Goal: Check status: Check status

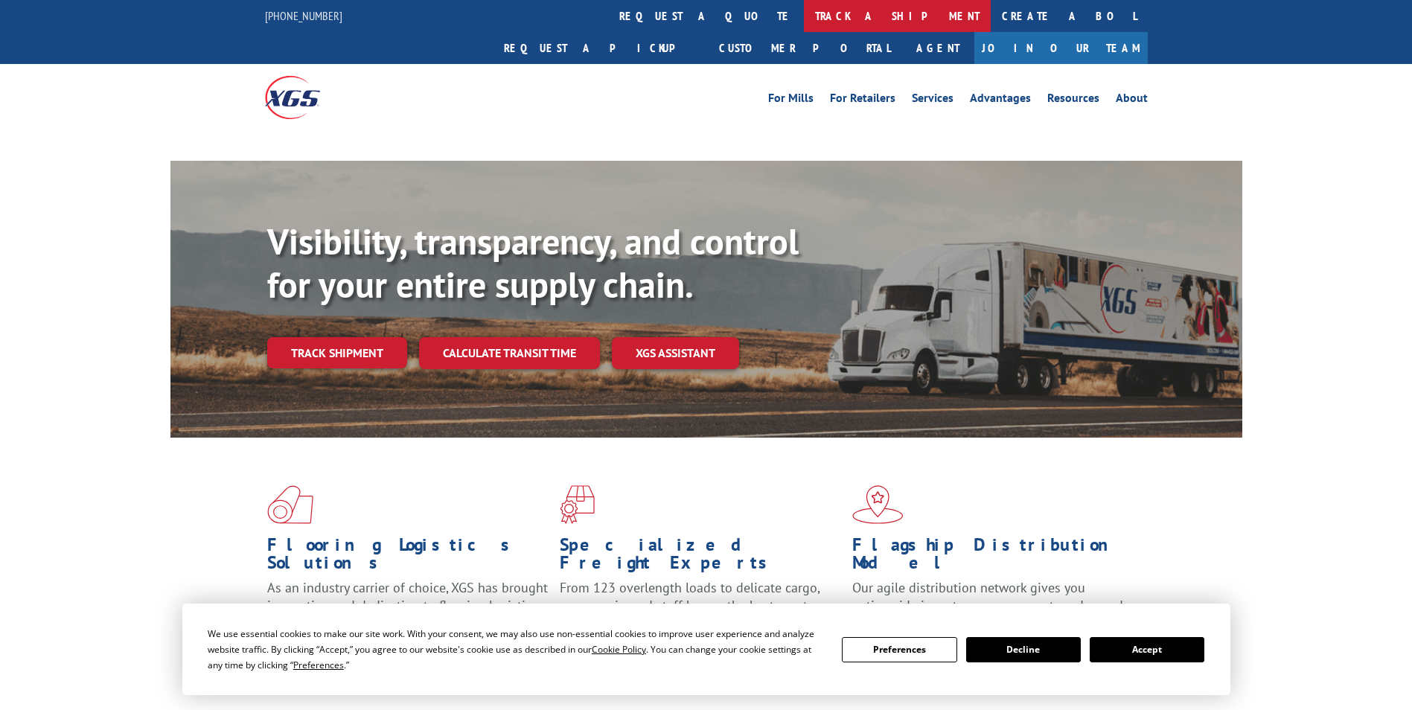
click at [804, 16] on link "track a shipment" at bounding box center [897, 16] width 187 height 32
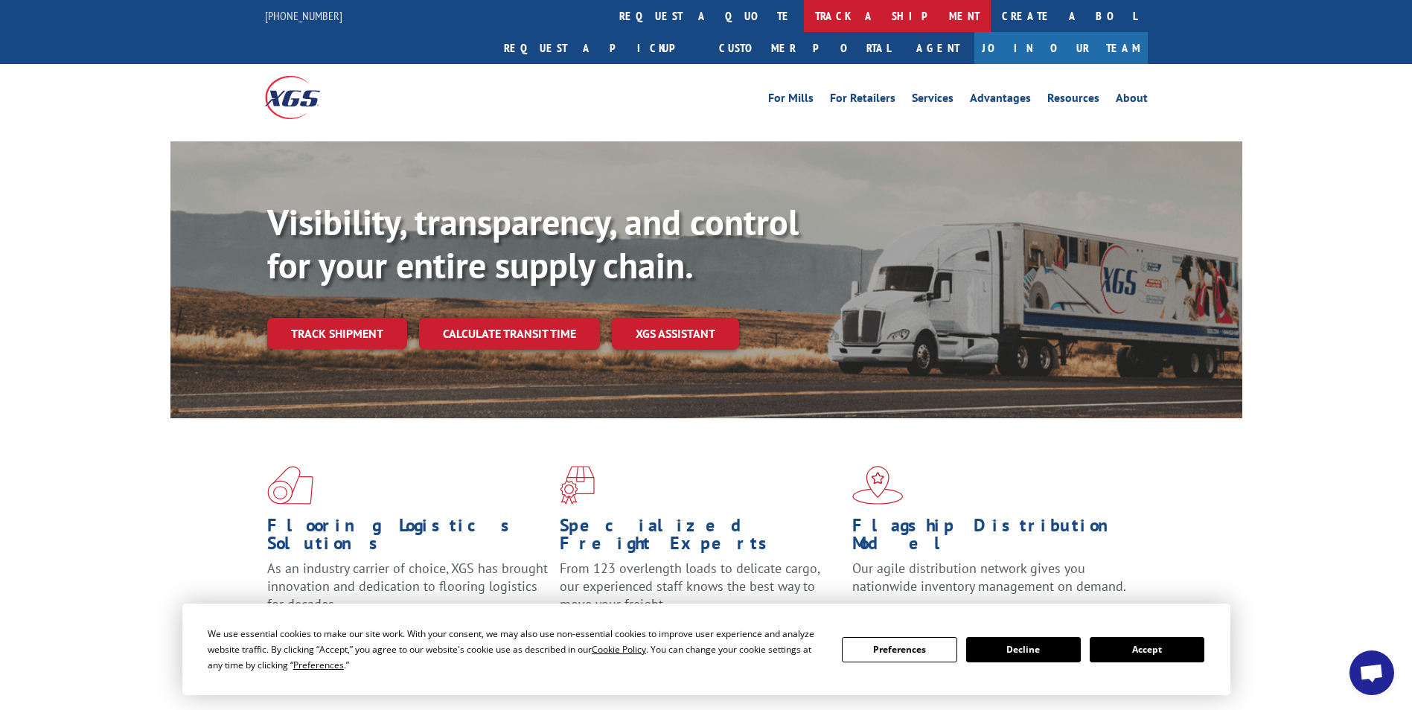
click at [804, 16] on link "track a shipment" at bounding box center [897, 16] width 187 height 32
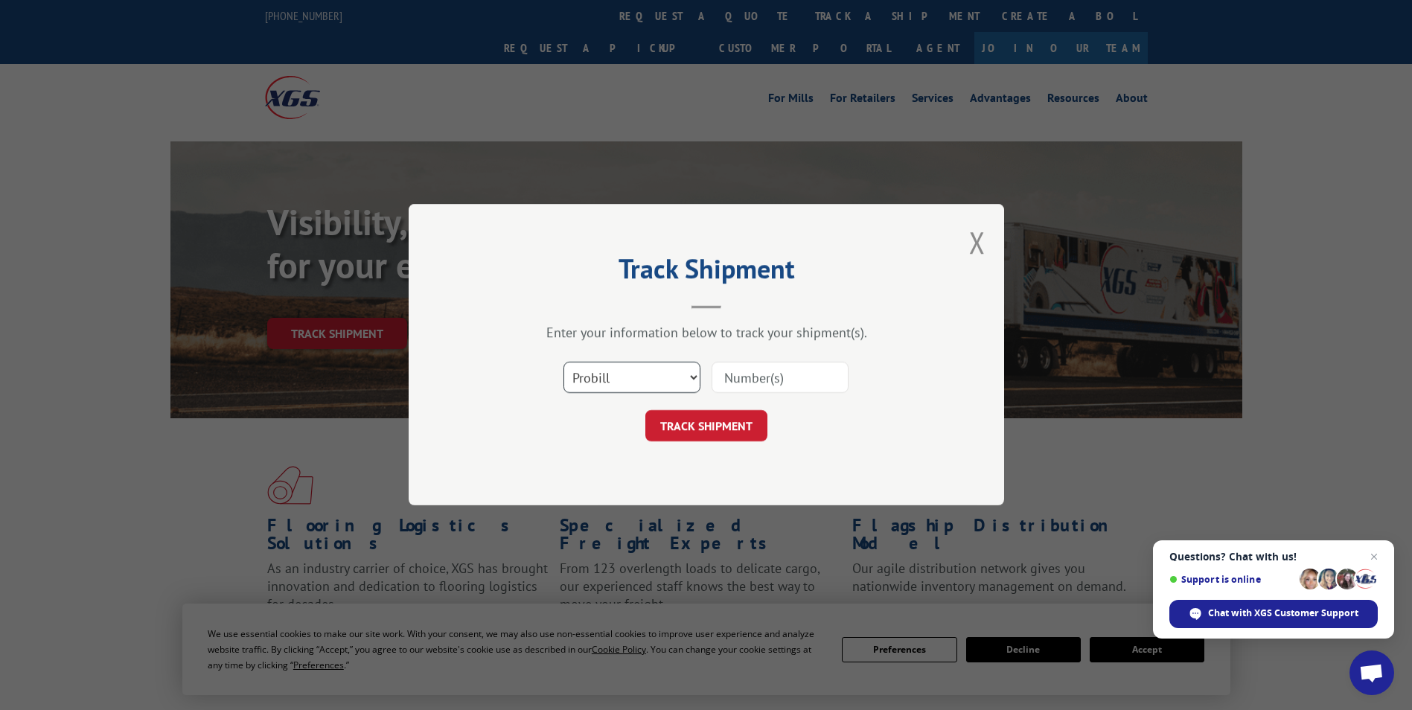
click at [689, 374] on select "Select category... Probill BOL PO" at bounding box center [631, 377] width 137 height 31
select select "bol"
click at [563, 362] on select "Select category... Probill BOL PO" at bounding box center [631, 377] width 137 height 31
click at [752, 382] on input at bounding box center [779, 377] width 137 height 31
paste input "5990621"
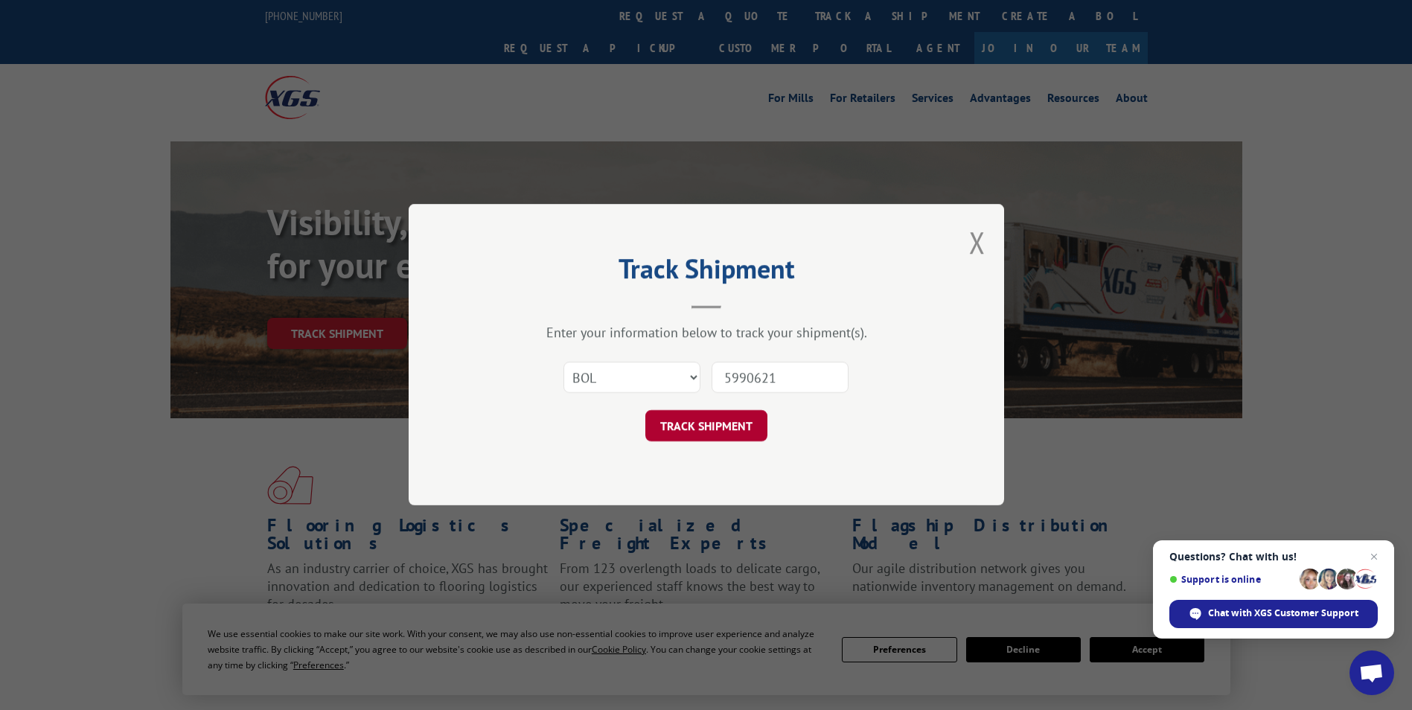
type input "5990621"
click at [715, 426] on button "TRACK SHIPMENT" at bounding box center [706, 426] width 122 height 31
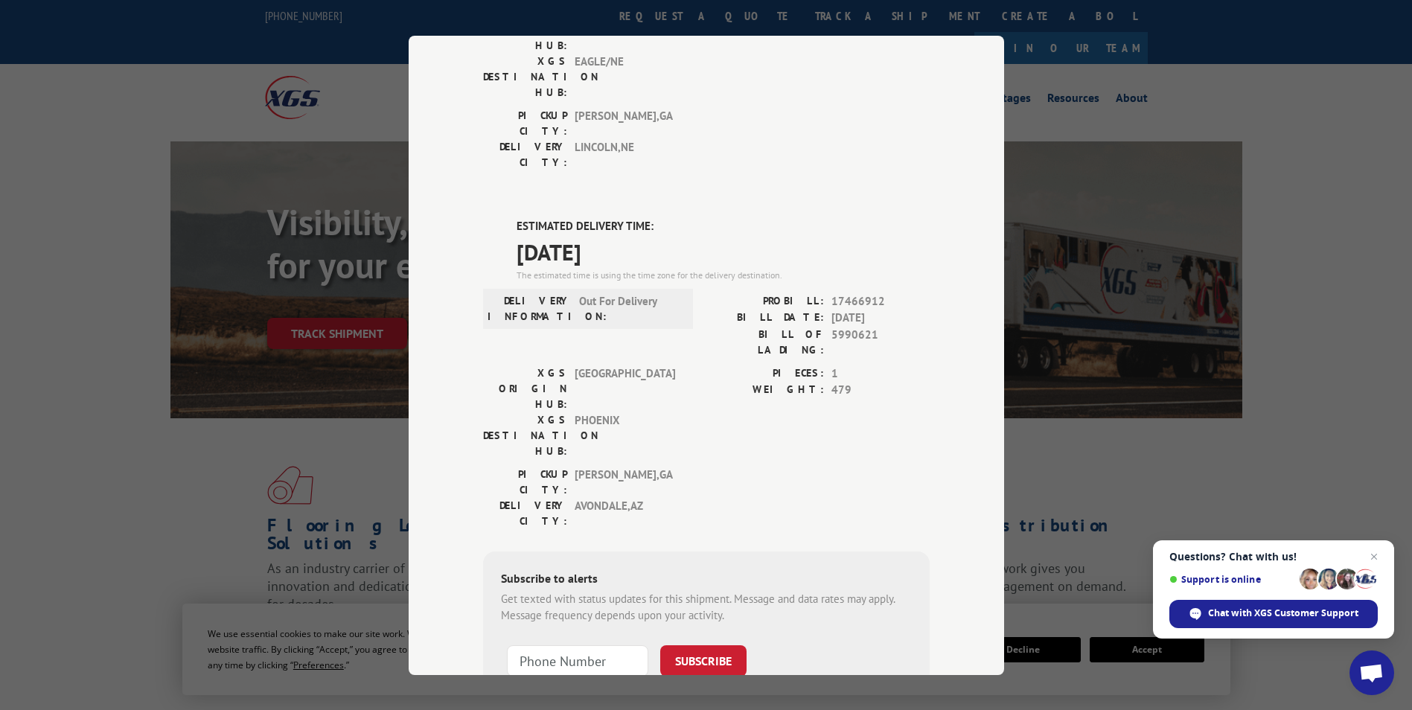
scroll to position [274, 0]
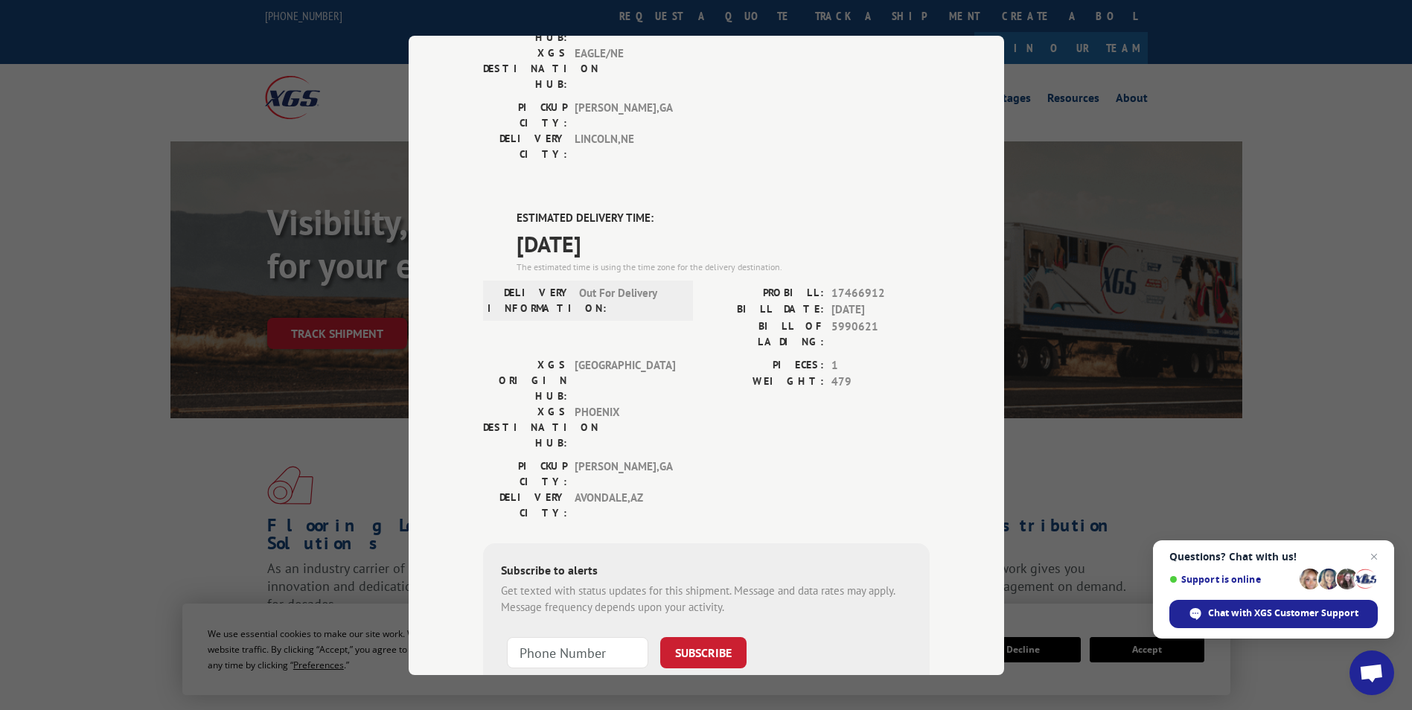
click at [330, 118] on div "Track Shipment DELIVERED DELIVERY INFORMATION: [DATE] 07:00 am M NEGRET PROBILL…" at bounding box center [706, 355] width 1412 height 710
click at [650, 19] on div "Track Shipment DELIVERED DELIVERY INFORMATION: [DATE] 07:00 am M NEGRET PROBILL…" at bounding box center [706, 355] width 1412 height 710
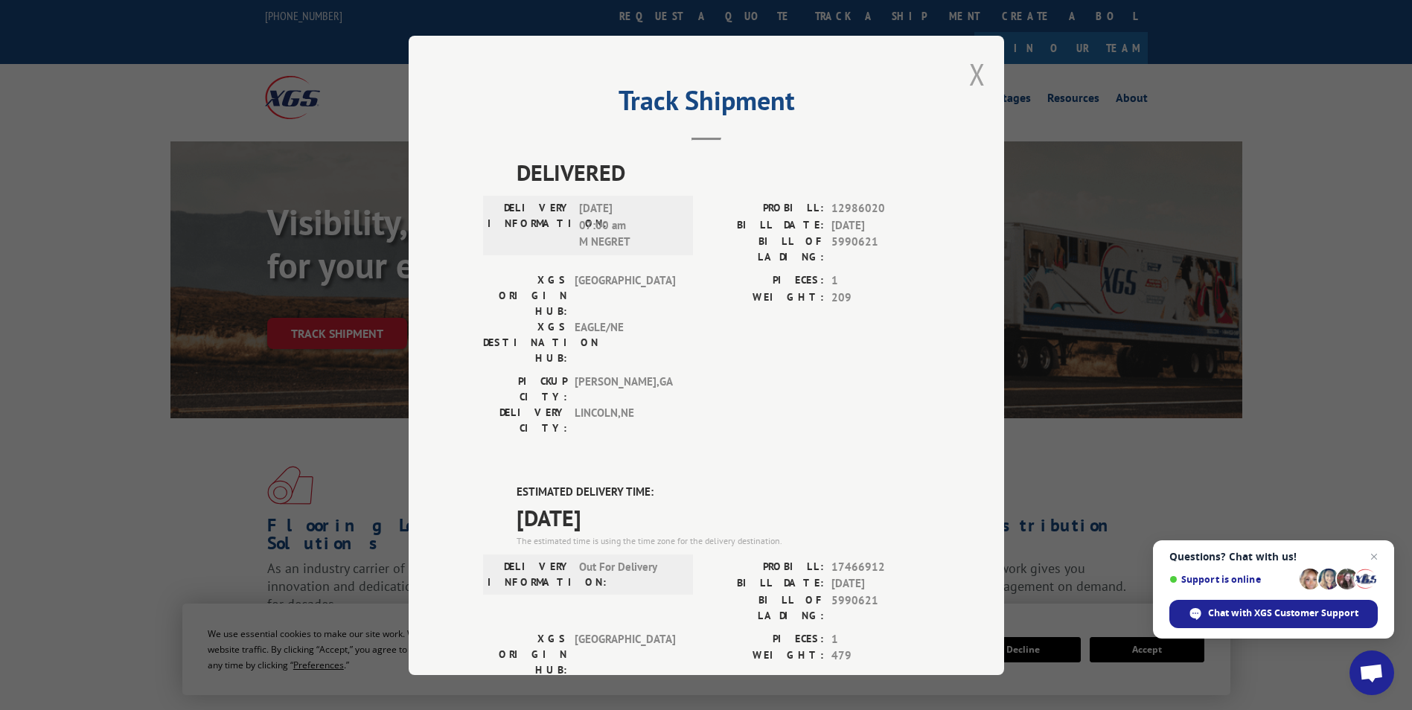
click at [969, 75] on button "Close modal" at bounding box center [977, 73] width 16 height 39
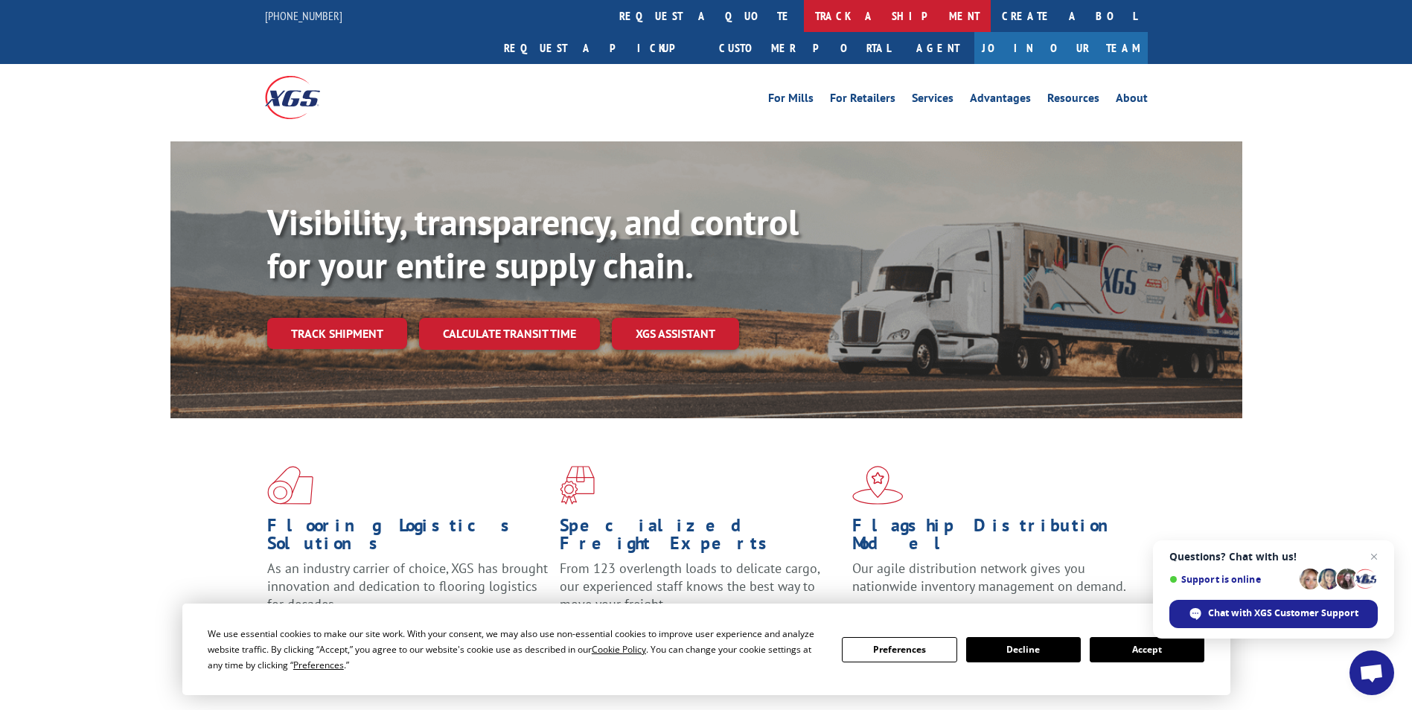
click at [804, 12] on link "track a shipment" at bounding box center [897, 16] width 187 height 32
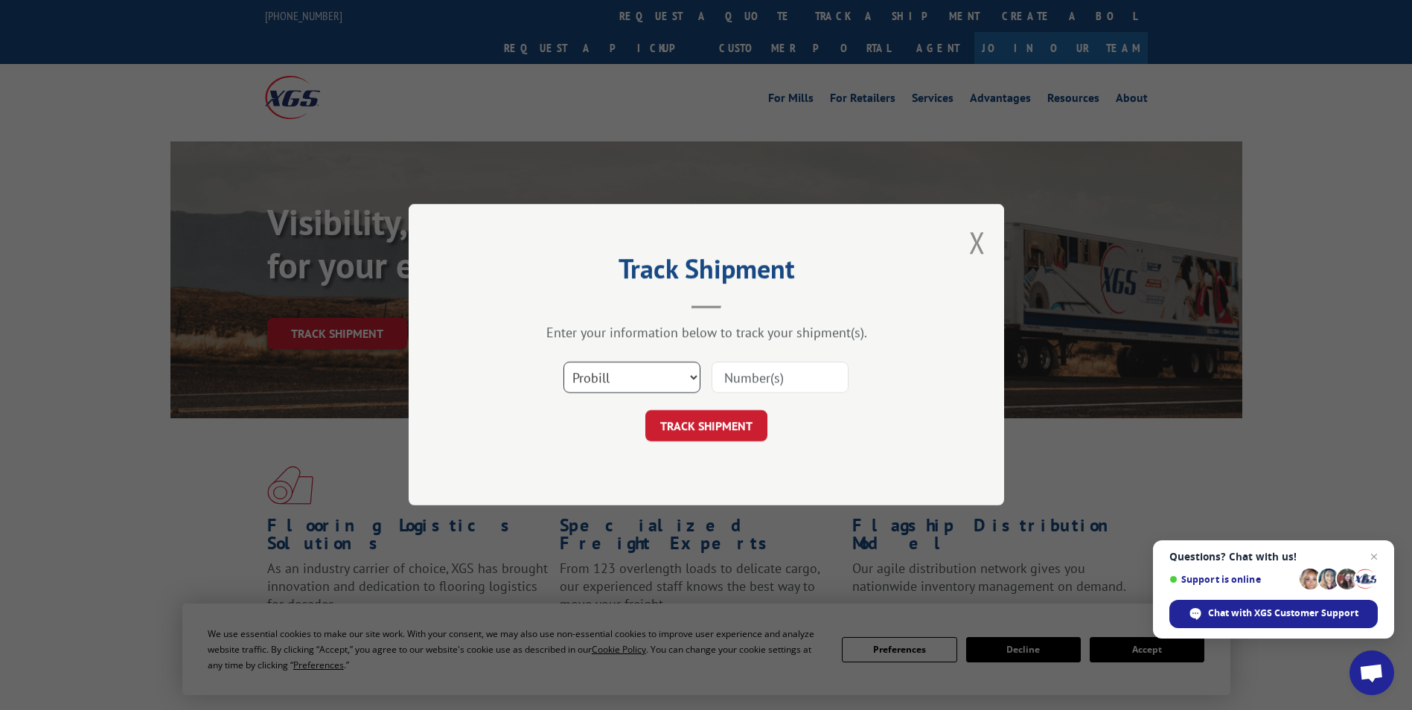
click at [689, 377] on select "Select category... Probill BOL PO" at bounding box center [631, 377] width 137 height 31
select select "bol"
click at [563, 362] on select "Select category... Probill BOL PO" at bounding box center [631, 377] width 137 height 31
click at [752, 381] on input at bounding box center [779, 377] width 137 height 31
paste input "5089245"
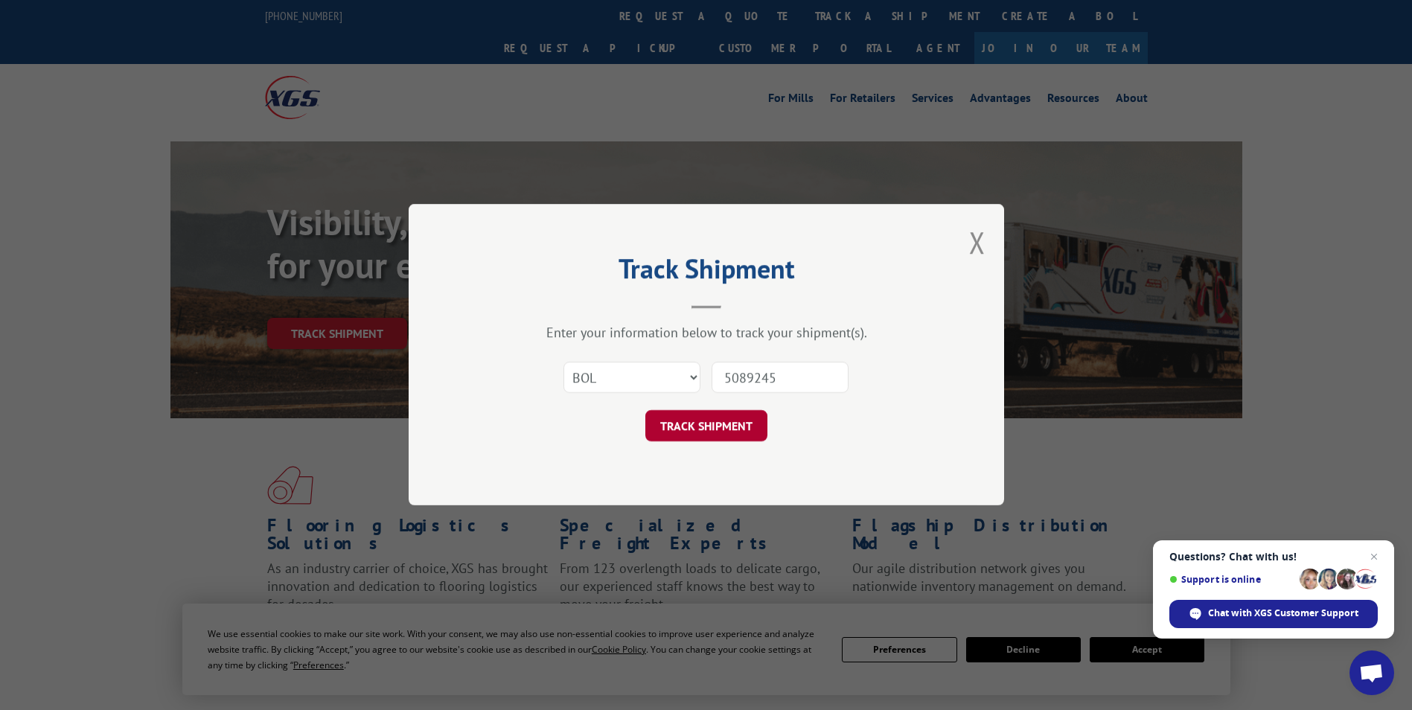
type input "5089245"
click at [698, 426] on button "TRACK SHIPMENT" at bounding box center [706, 426] width 122 height 31
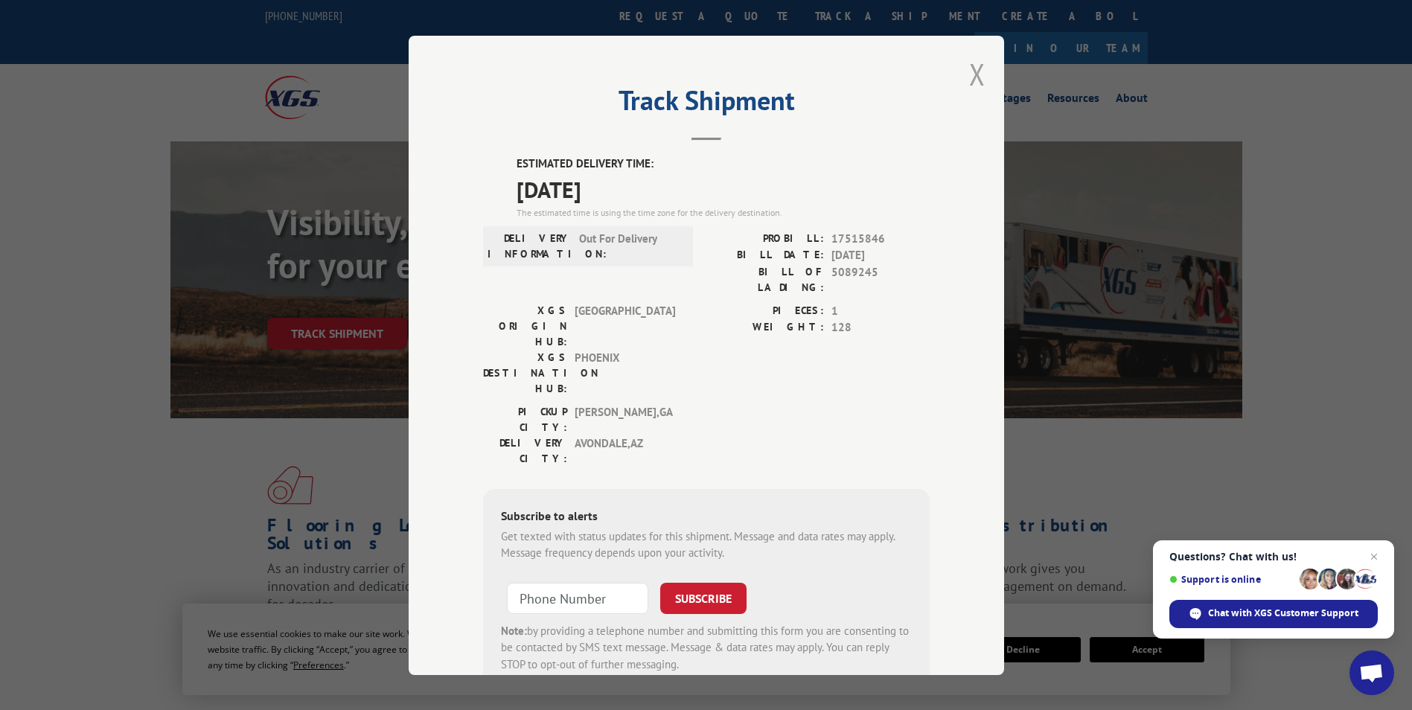
click at [969, 71] on button "Close modal" at bounding box center [977, 73] width 16 height 39
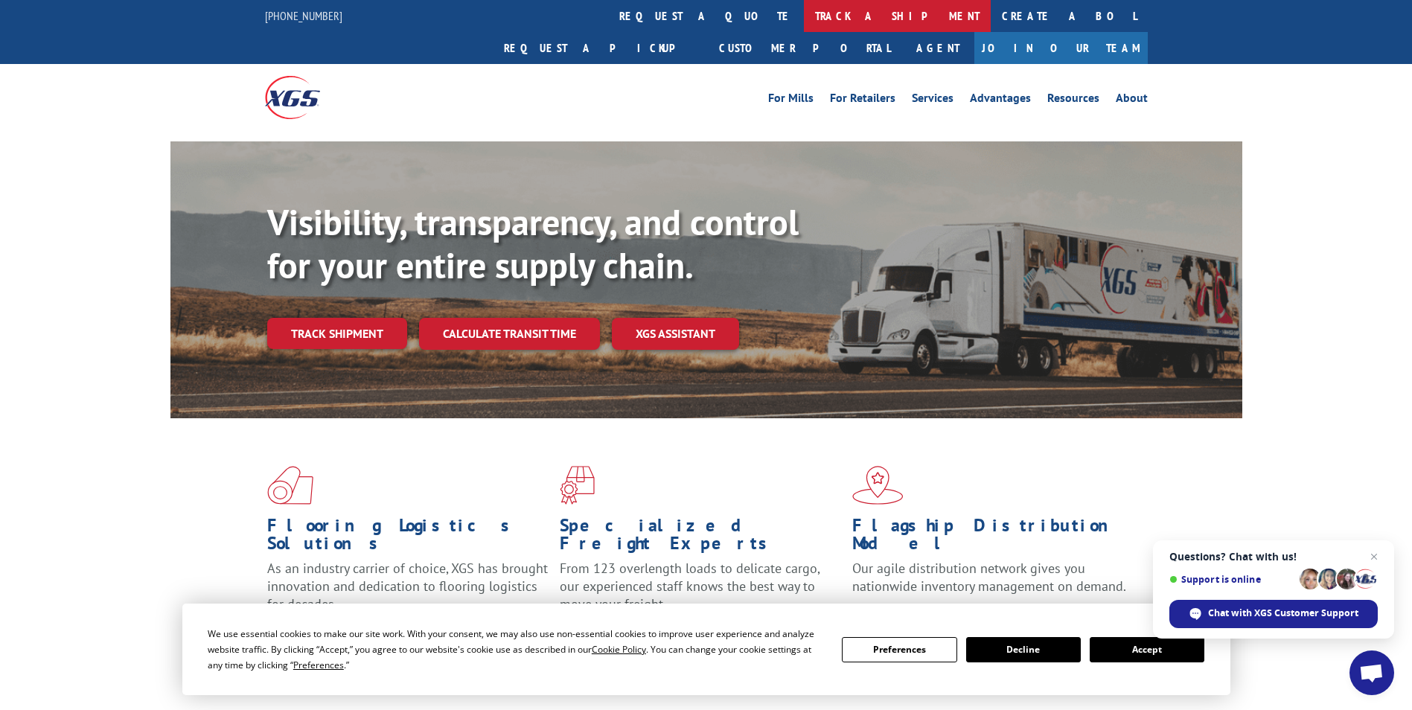
click at [804, 10] on link "track a shipment" at bounding box center [897, 16] width 187 height 32
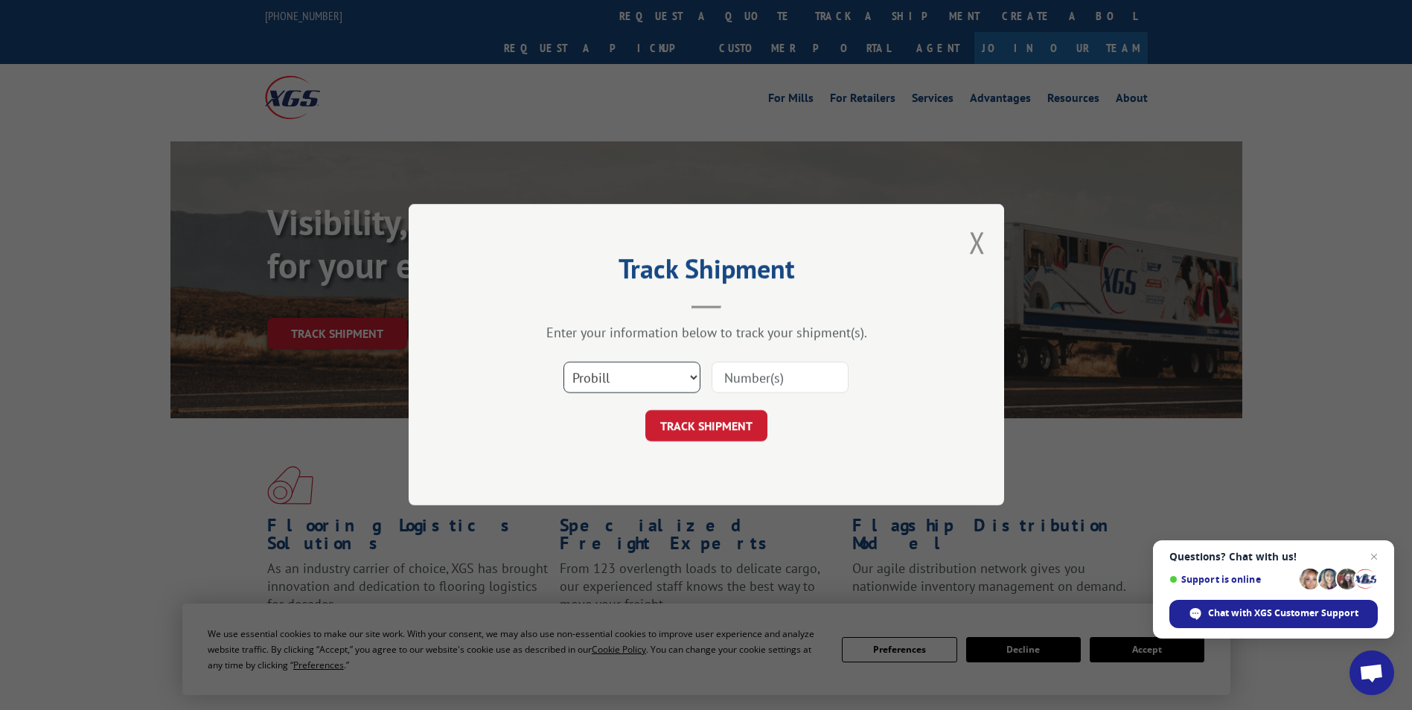
click at [691, 374] on select "Select category... Probill BOL PO" at bounding box center [631, 377] width 137 height 31
select select "bol"
click at [563, 362] on select "Select category... Probill BOL PO" at bounding box center [631, 377] width 137 height 31
click at [741, 382] on input at bounding box center [779, 377] width 137 height 31
type input "6006077"
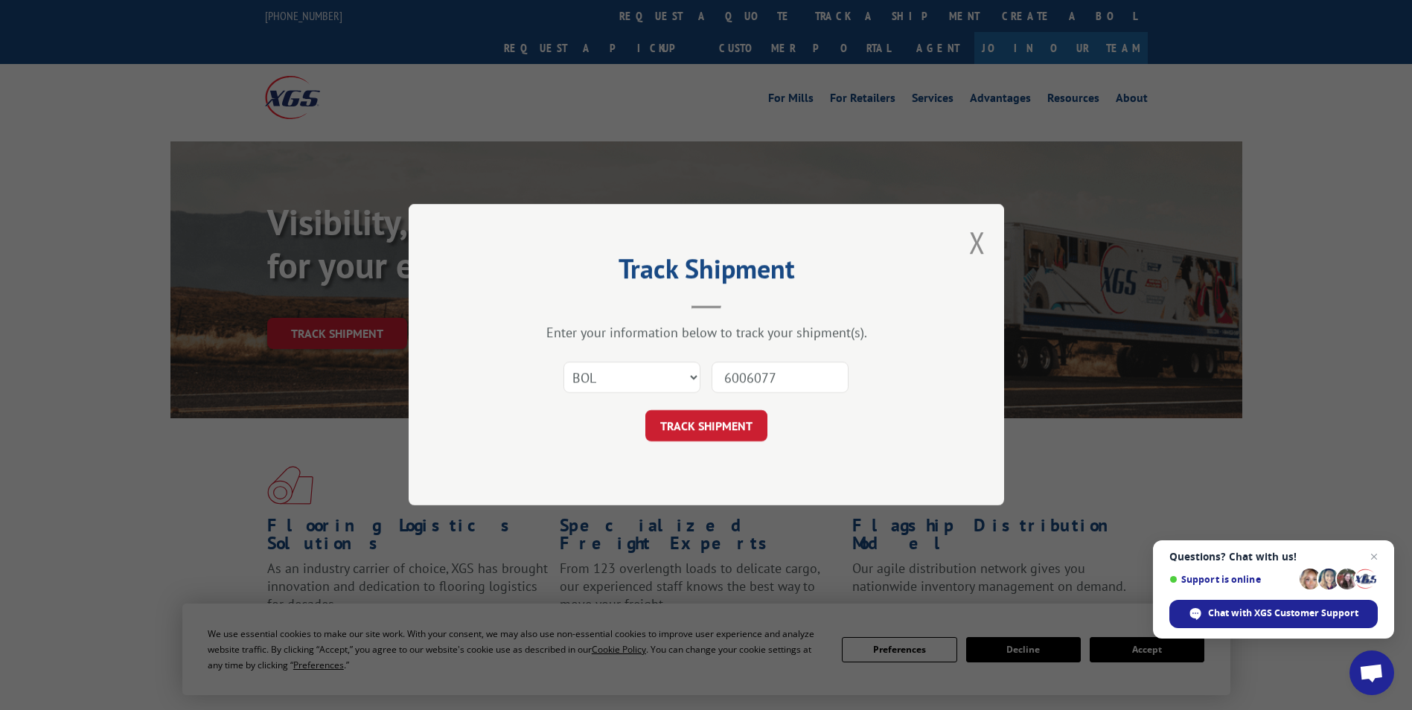
click at [645, 411] on button "TRACK SHIPMENT" at bounding box center [706, 426] width 122 height 31
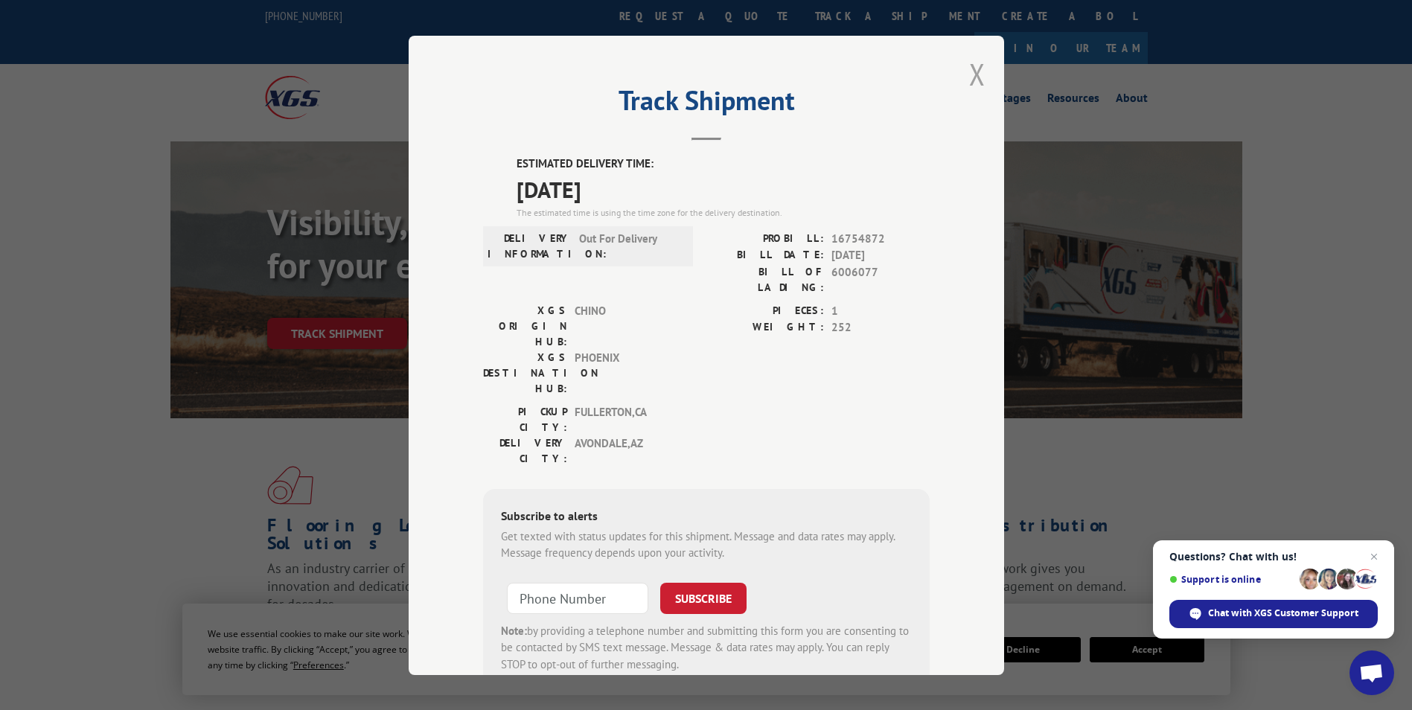
click at [969, 72] on button "Close modal" at bounding box center [977, 73] width 16 height 39
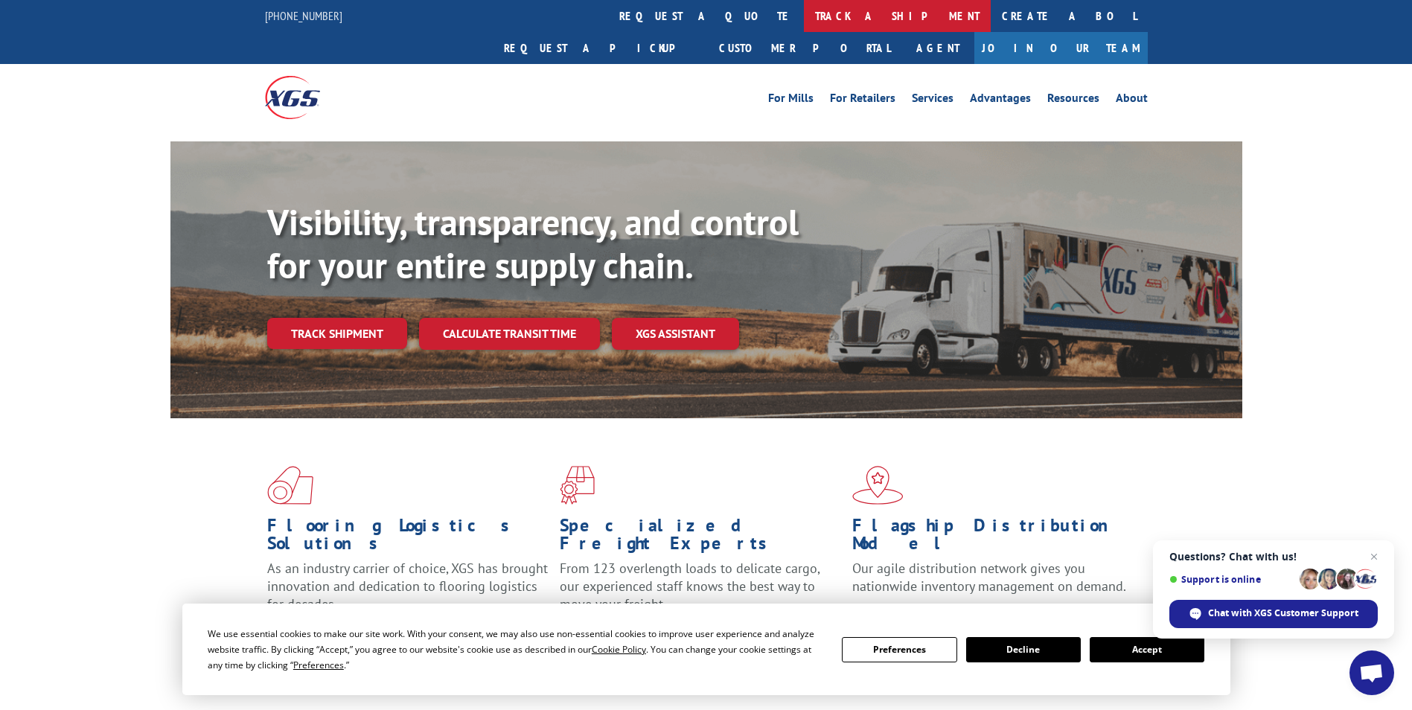
click at [804, 10] on link "track a shipment" at bounding box center [897, 16] width 187 height 32
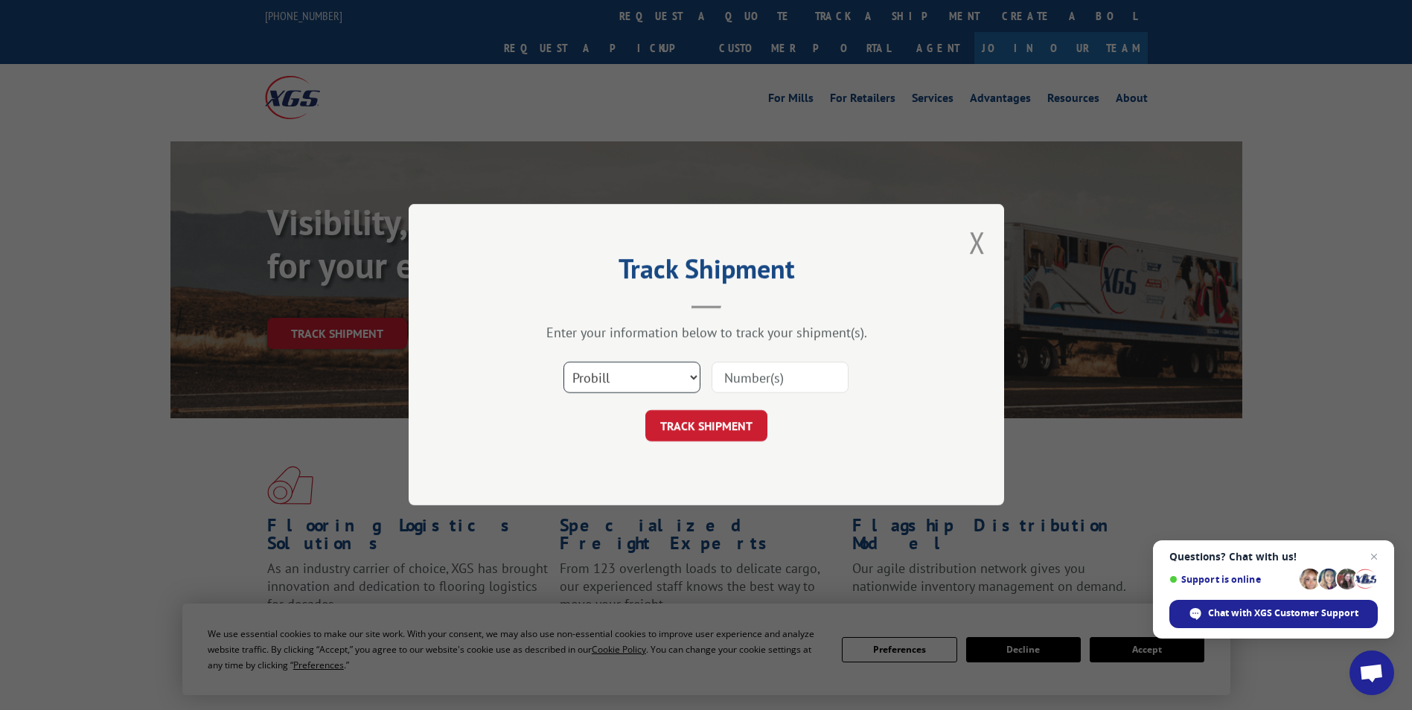
click at [696, 377] on select "Select category... Probill BOL PO" at bounding box center [631, 377] width 137 height 31
select select "bol"
click at [563, 362] on select "Select category... Probill BOL PO" at bounding box center [631, 377] width 137 height 31
click at [755, 371] on input at bounding box center [779, 377] width 137 height 31
type input "3027990"
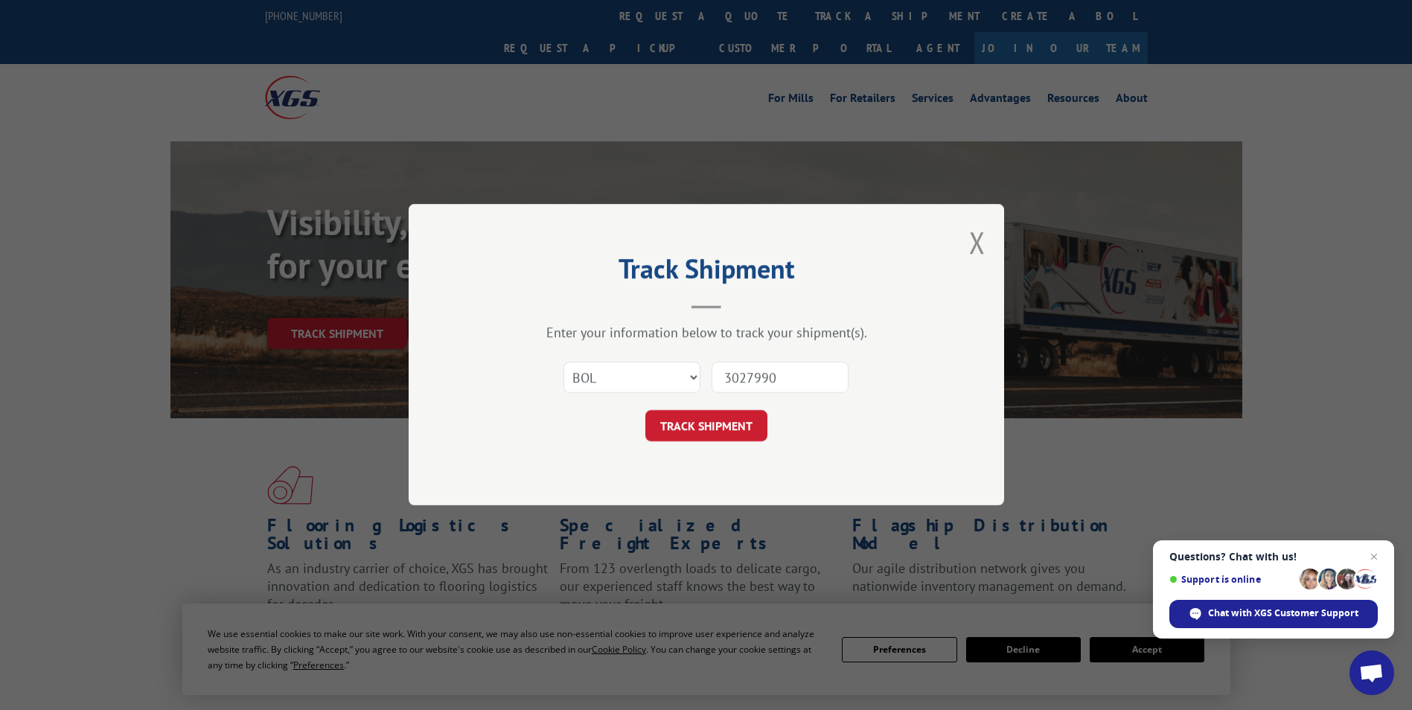
click button "TRACK SHIPMENT" at bounding box center [706, 426] width 122 height 31
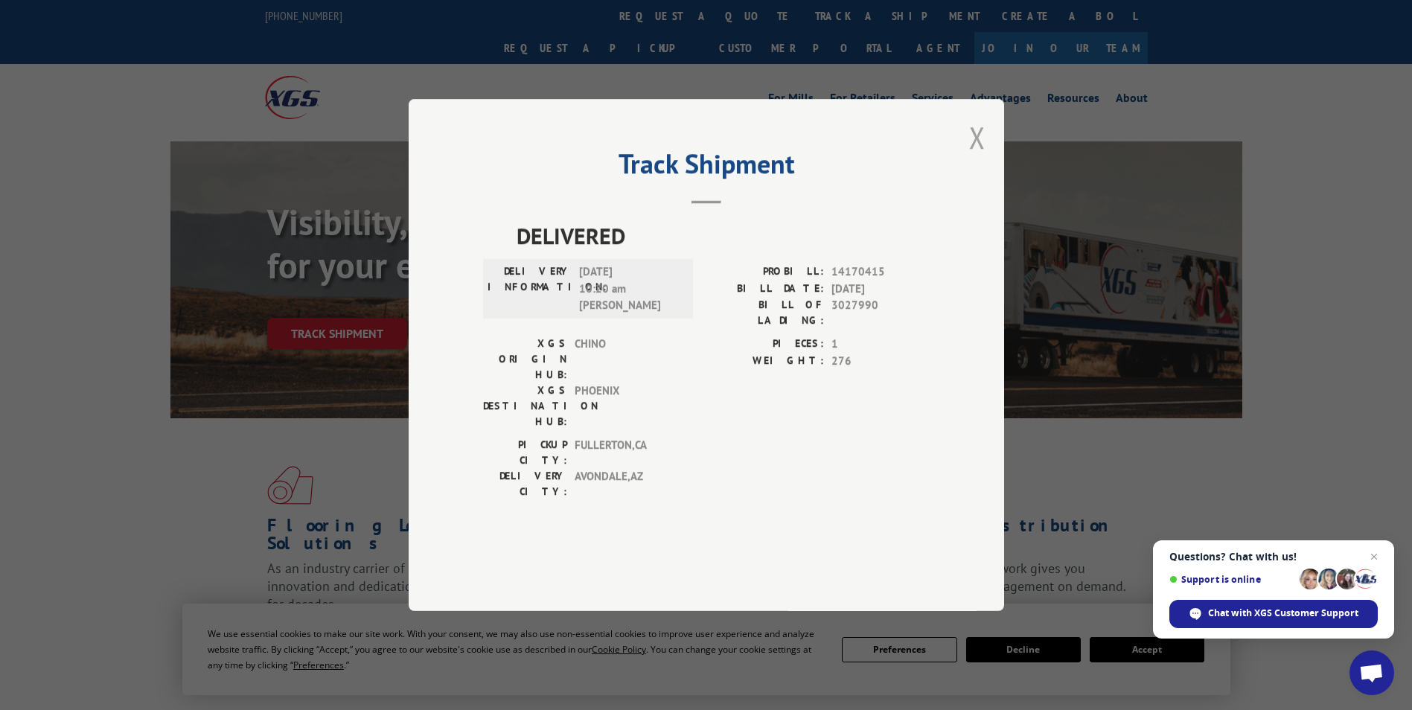
click at [978, 157] on button "Close modal" at bounding box center [977, 137] width 16 height 39
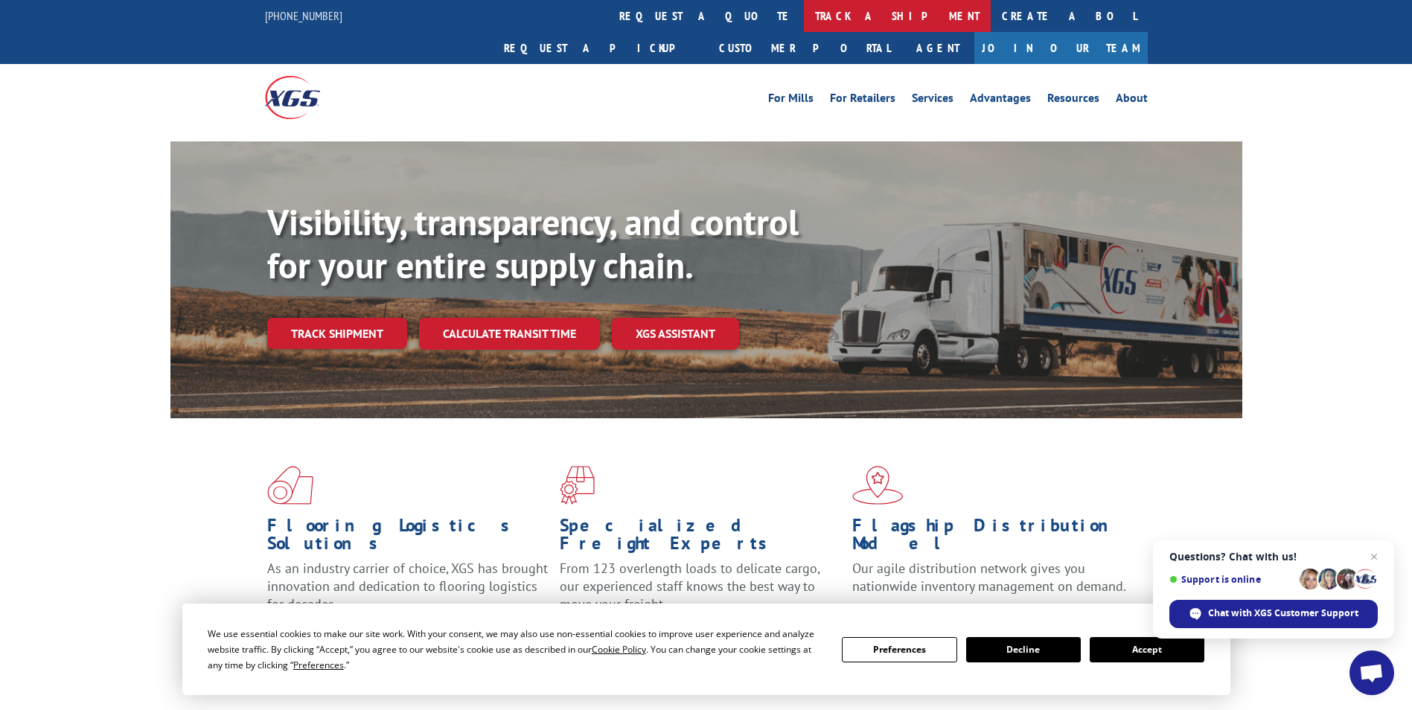
click at [804, 13] on link "track a shipment" at bounding box center [897, 16] width 187 height 32
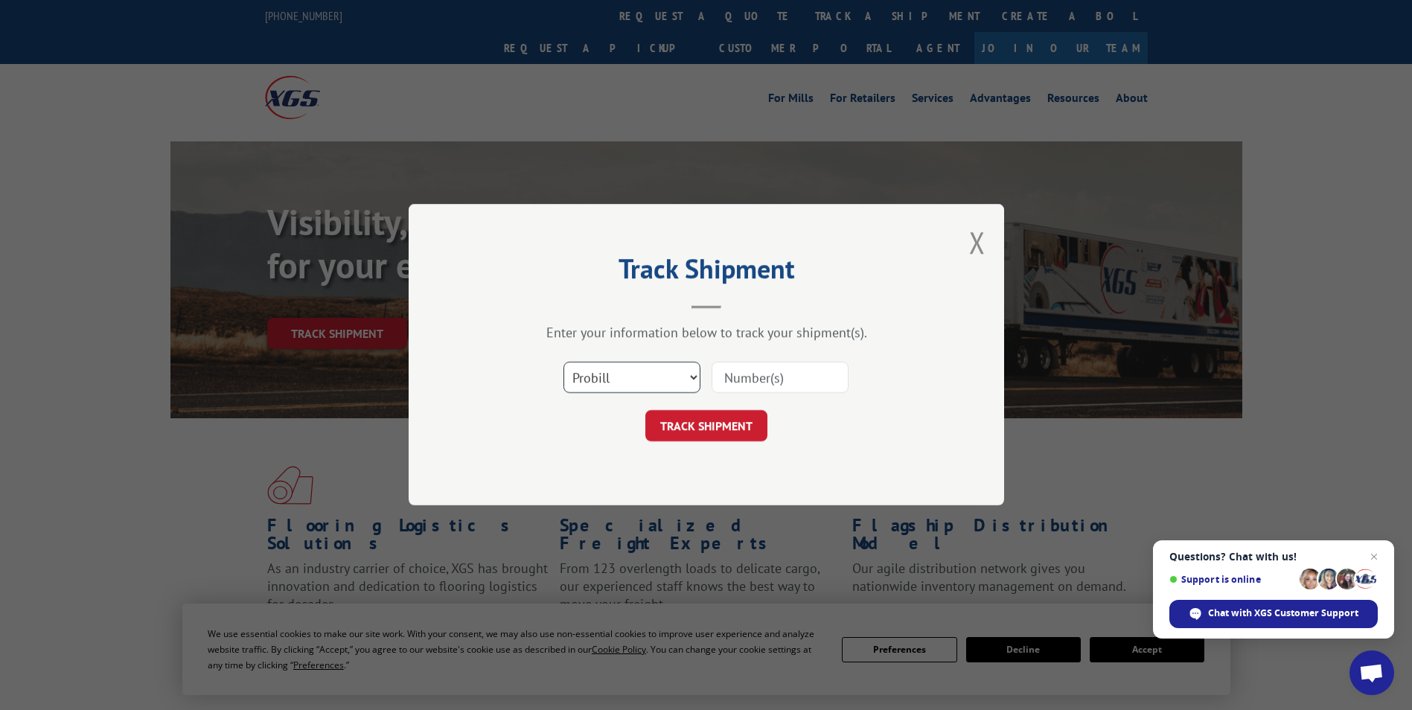
click at [688, 377] on select "Select category... Probill BOL PO" at bounding box center [631, 377] width 137 height 31
select select "bol"
click at [563, 362] on select "Select category... Probill BOL PO" at bounding box center [631, 377] width 137 height 31
click at [746, 380] on input at bounding box center [779, 377] width 137 height 31
paste input "6008789"
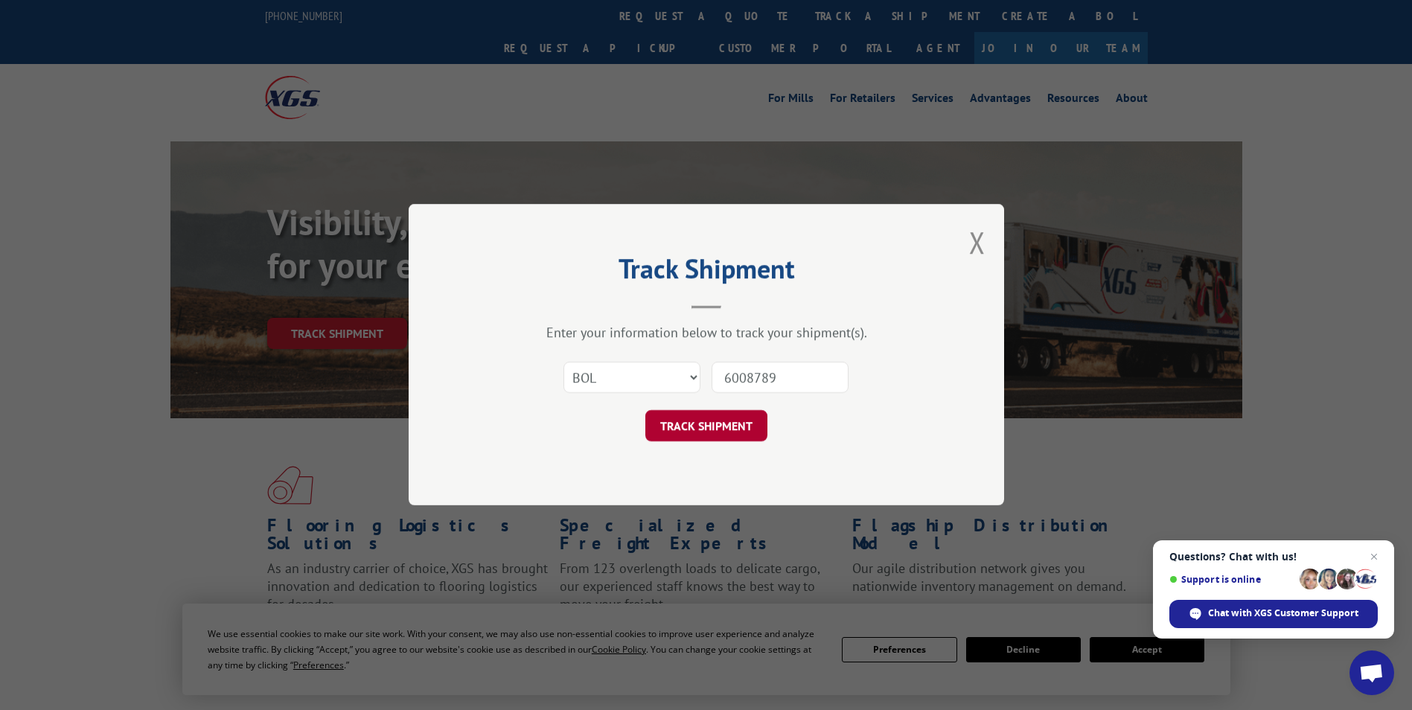
type input "6008789"
click at [712, 425] on button "TRACK SHIPMENT" at bounding box center [706, 426] width 122 height 31
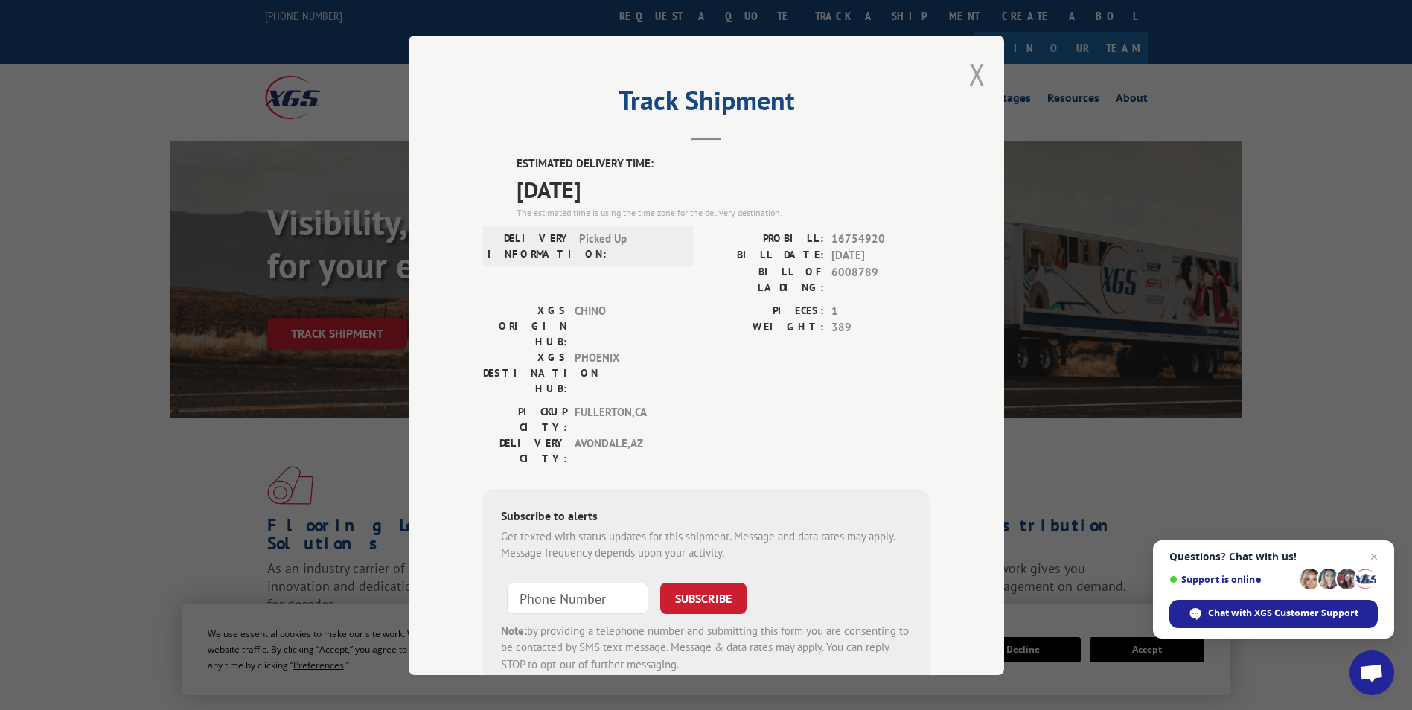
drag, startPoint x: 963, startPoint y: 71, endPoint x: 940, endPoint y: 71, distance: 23.1
click at [959, 71] on div "Track Shipment ESTIMATED DELIVERY TIME: [DATE] The estimated time is using the …" at bounding box center [706, 355] width 595 height 639
click at [516, 160] on label "ESTIMATED DELIVERY TIME:" at bounding box center [722, 164] width 413 height 17
drag, startPoint x: 504, startPoint y: 159, endPoint x: 663, endPoint y: 180, distance: 160.6
click at [663, 180] on div "ESTIMATED DELIVERY TIME: [DATE] The estimated time is using the time zone for t…" at bounding box center [706, 423] width 446 height 535
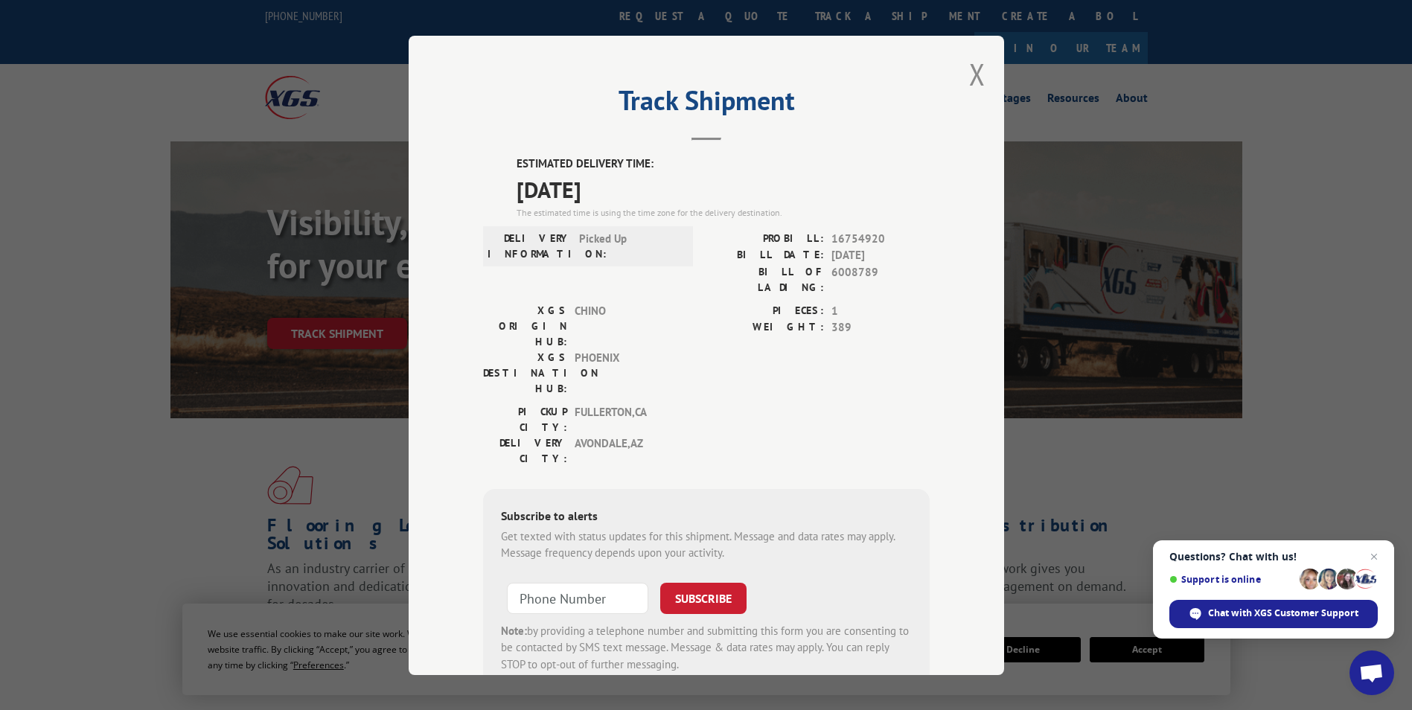
drag, startPoint x: 663, startPoint y: 180, endPoint x: 586, endPoint y: 176, distance: 76.8
copy div "ESTIMATED DELIVERY TIME: [DATE]"
click at [972, 77] on button "Close modal" at bounding box center [977, 73] width 16 height 39
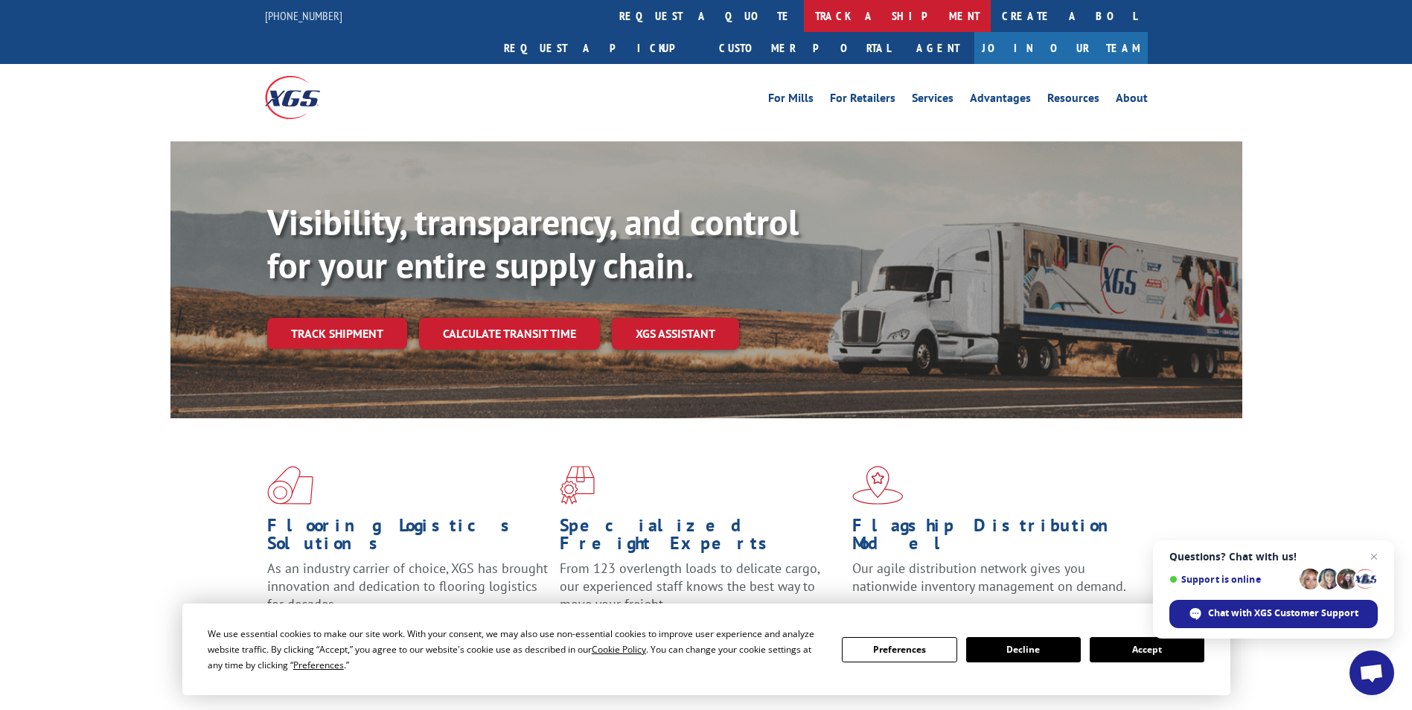
click at [804, 17] on link "track a shipment" at bounding box center [897, 16] width 187 height 32
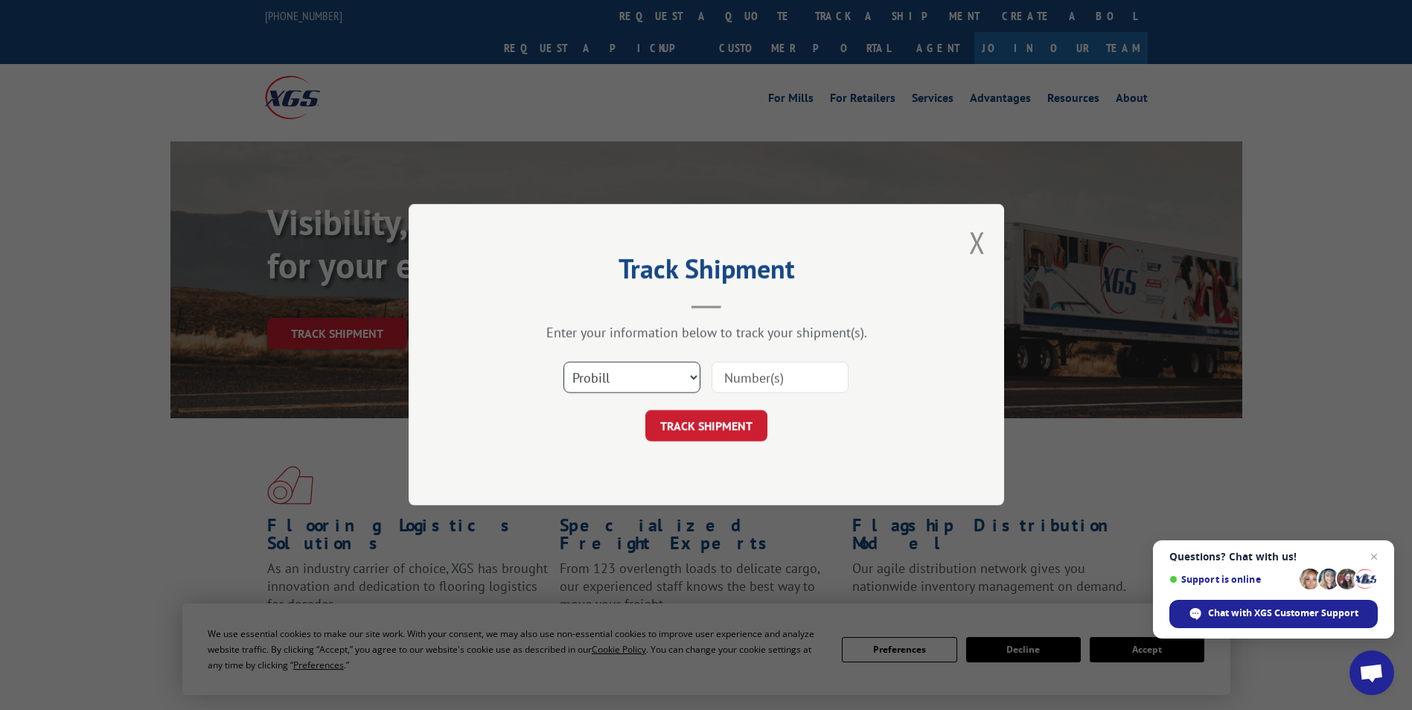
click at [690, 379] on select "Select category... Probill BOL PO" at bounding box center [631, 377] width 137 height 31
select select "bol"
click at [563, 362] on select "Select category... Probill BOL PO" at bounding box center [631, 377] width 137 height 31
click at [759, 380] on input at bounding box center [779, 377] width 137 height 31
paste input "530-3820"
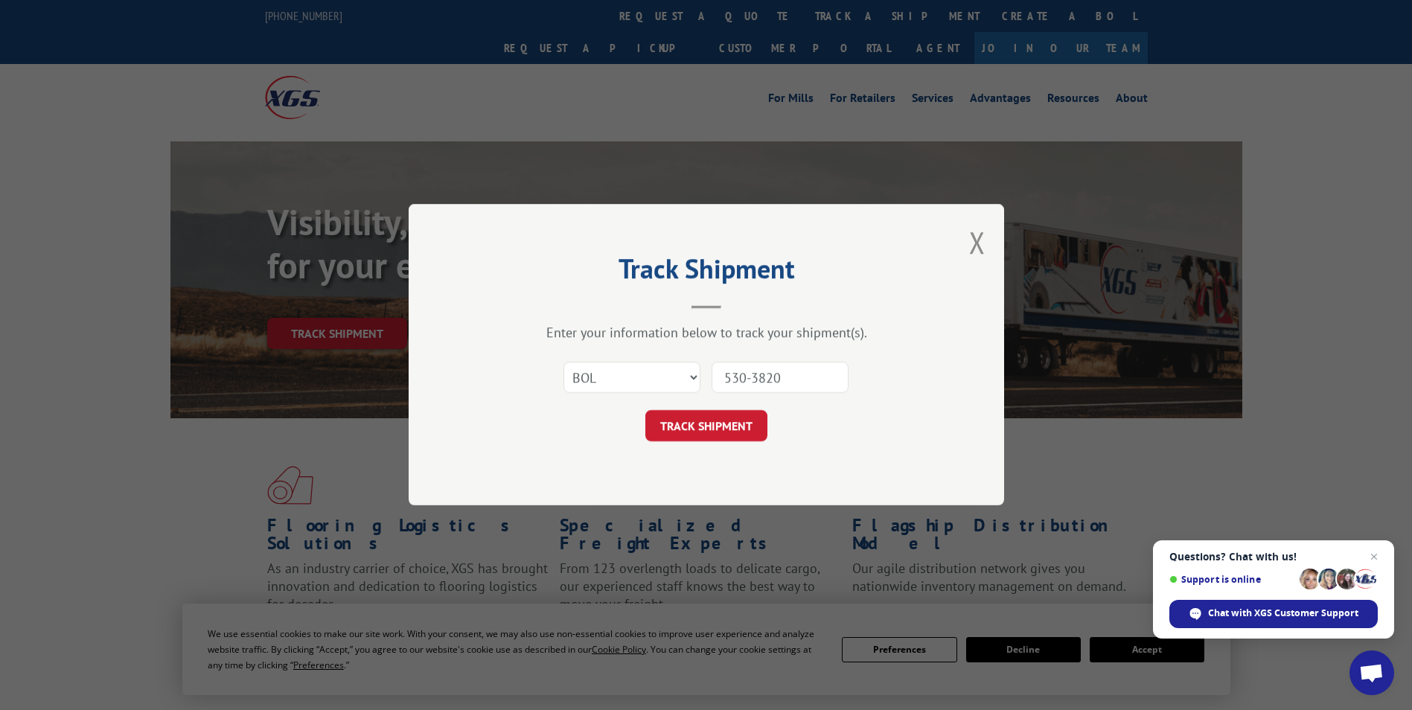
click at [755, 379] on input "530-3820" at bounding box center [779, 377] width 137 height 31
type input "5303820"
click at [720, 429] on button "TRACK SHIPMENT" at bounding box center [706, 426] width 122 height 31
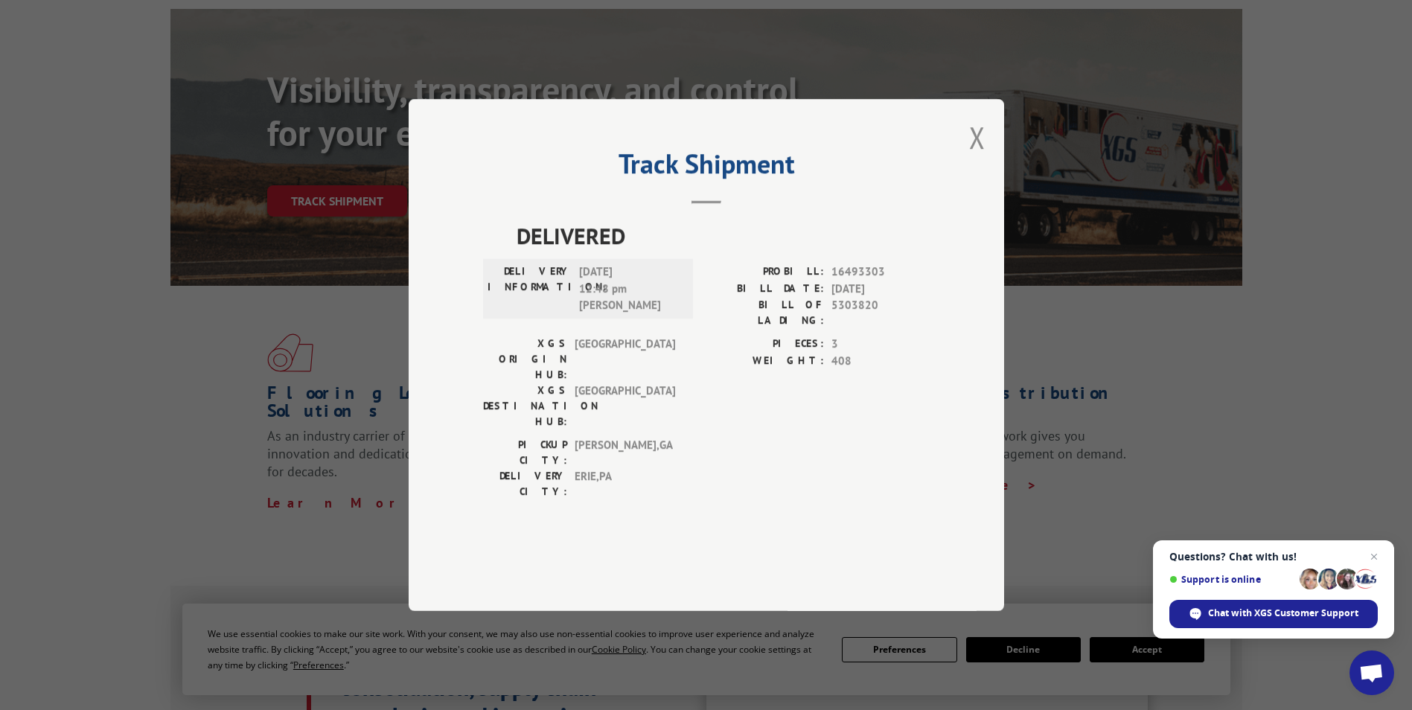
scroll to position [74, 0]
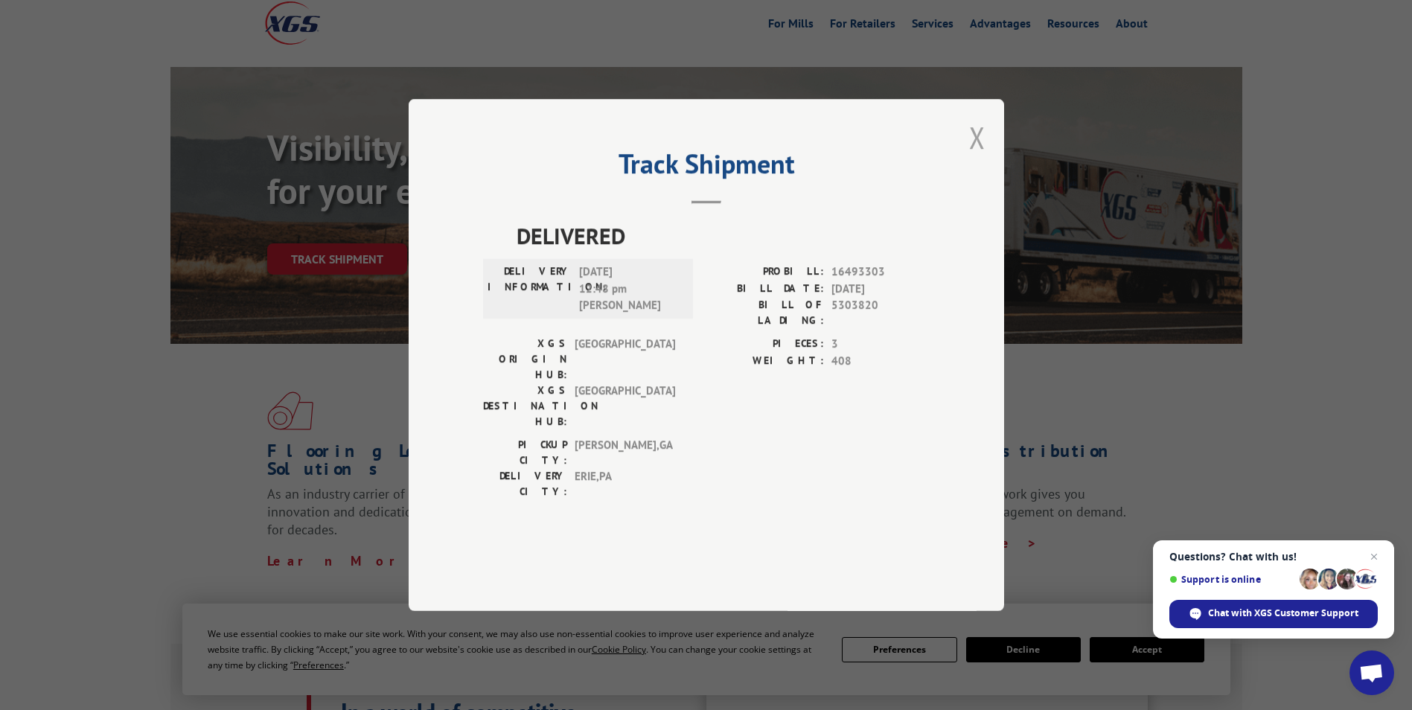
click at [975, 157] on button "Close modal" at bounding box center [977, 137] width 16 height 39
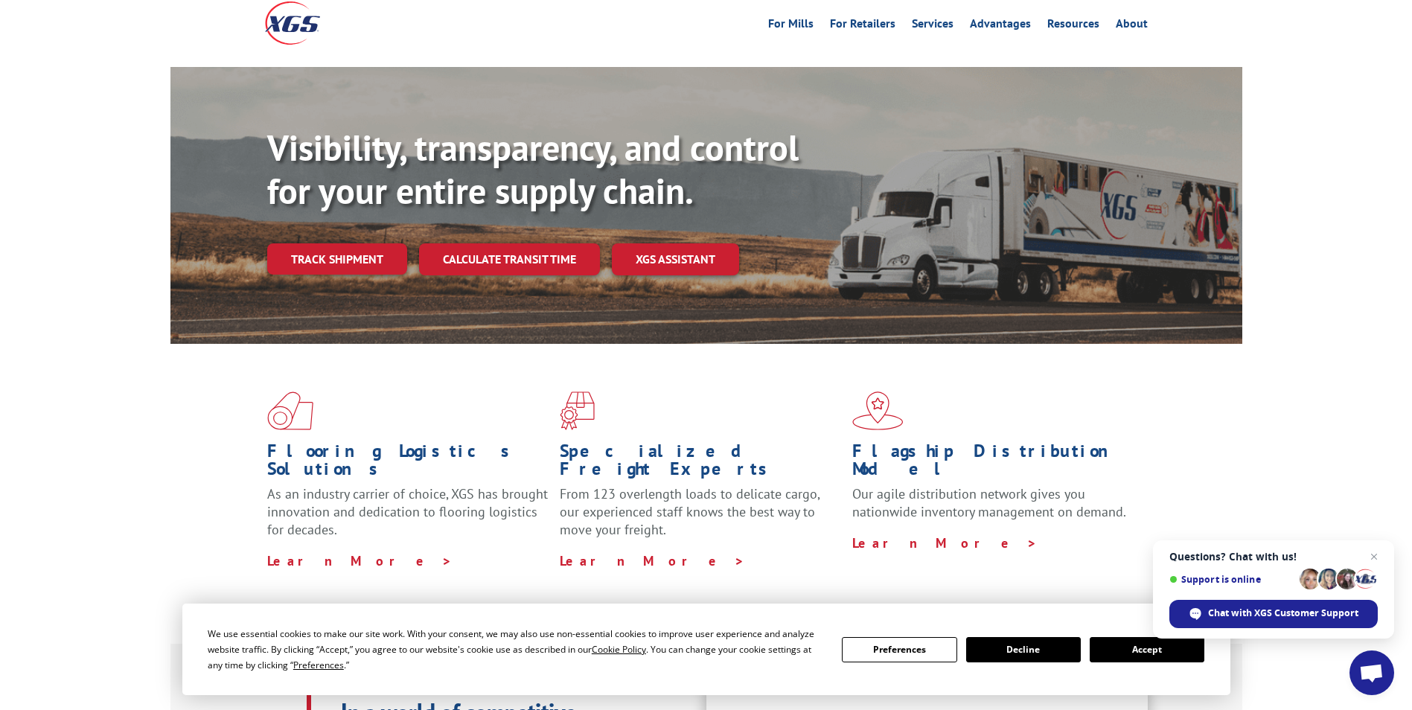
scroll to position [0, 0]
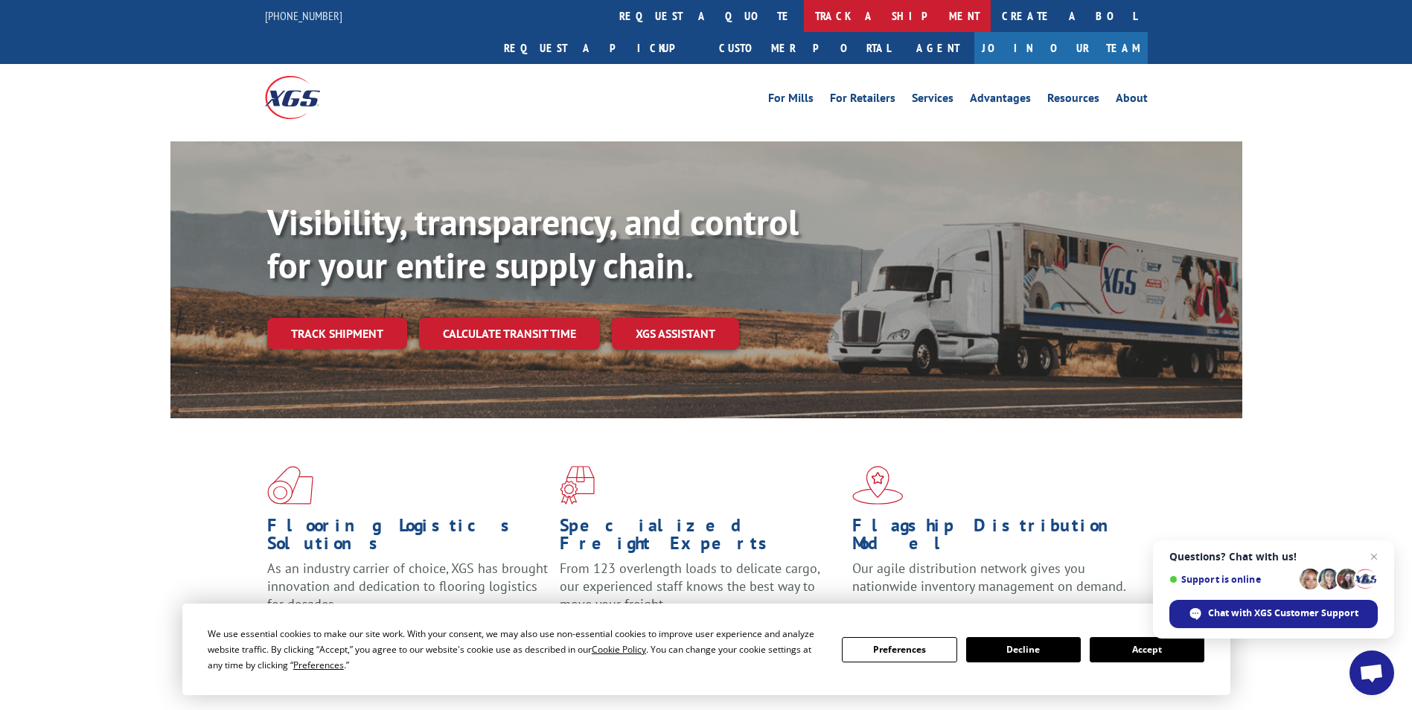
click at [804, 14] on link "track a shipment" at bounding box center [897, 16] width 187 height 32
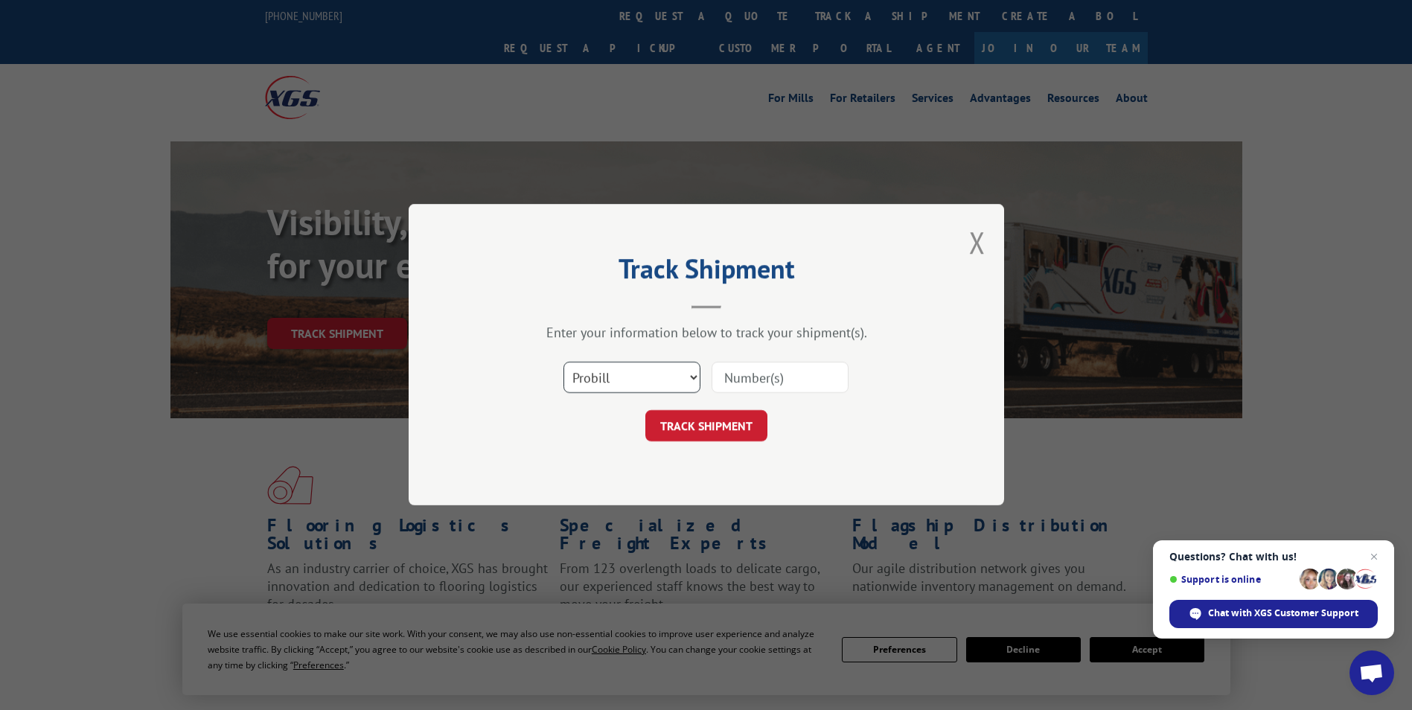
click at [691, 376] on select "Select category... Probill BOL PO" at bounding box center [631, 377] width 137 height 31
select select "bol"
click at [563, 362] on select "Select category... Probill BOL PO" at bounding box center [631, 377] width 137 height 31
click at [746, 380] on input at bounding box center [779, 377] width 137 height 31
paste input "530-3820"
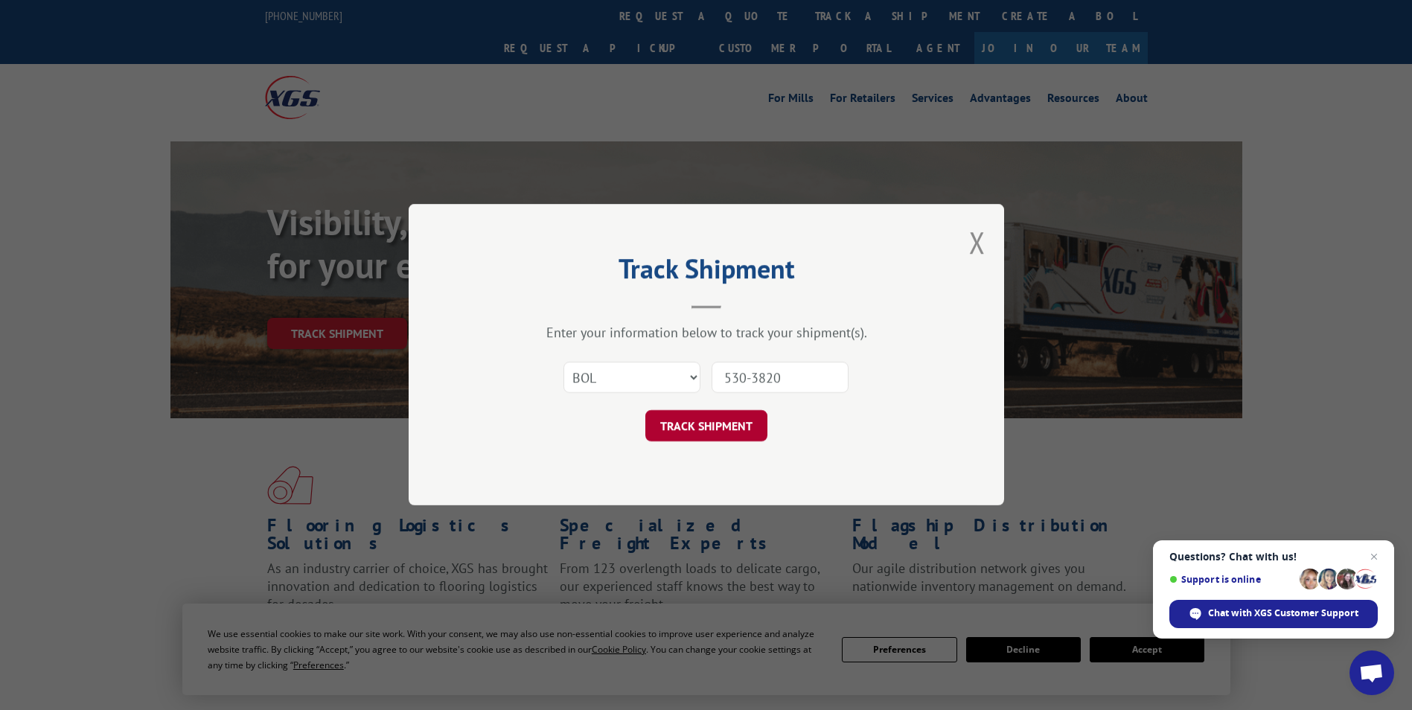
type input "530-3820"
click at [721, 420] on button "TRACK SHIPMENT" at bounding box center [706, 426] width 122 height 31
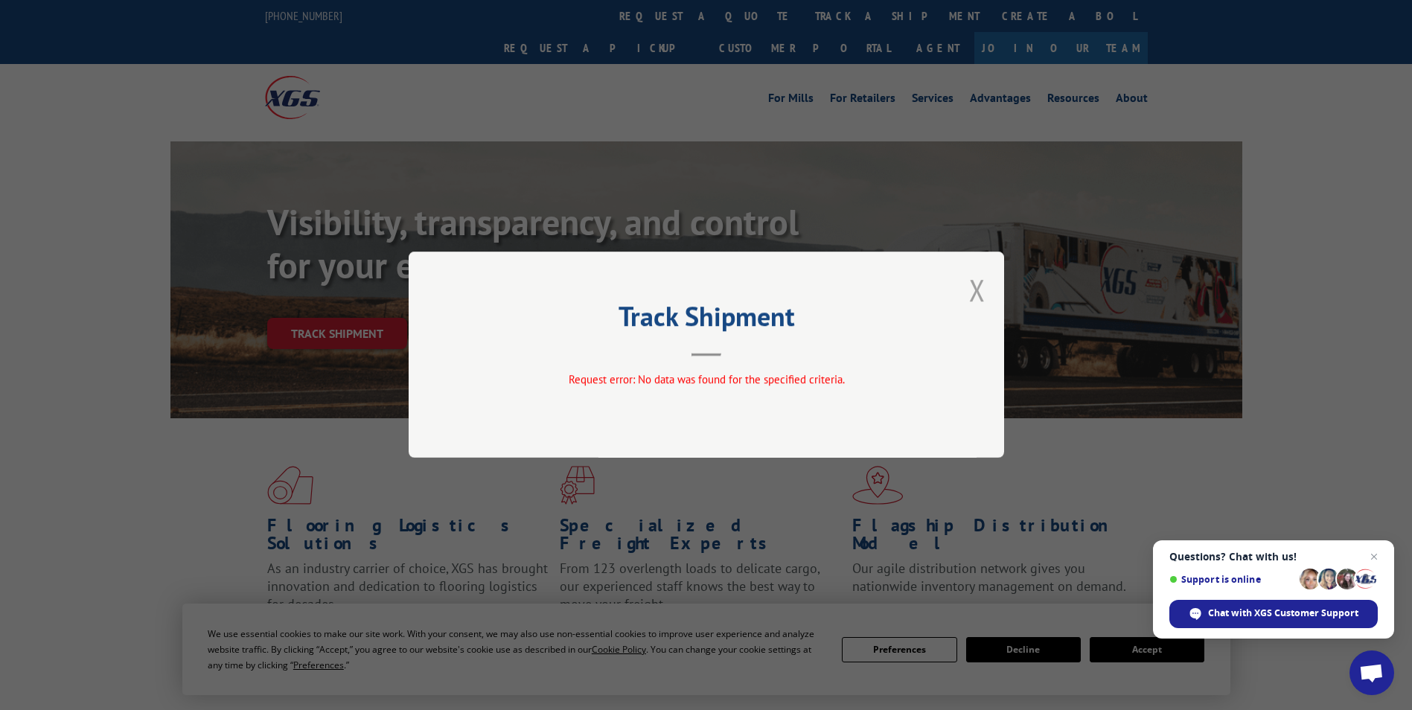
click at [975, 289] on button "Close modal" at bounding box center [977, 289] width 16 height 39
